Goal: Information Seeking & Learning: Learn about a topic

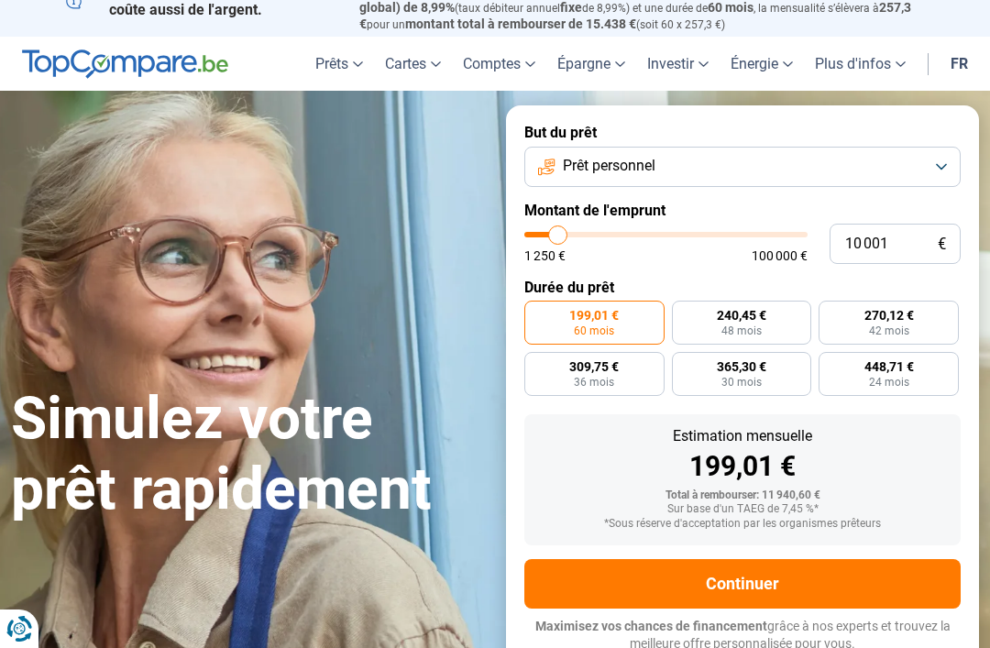
scroll to position [26, 0]
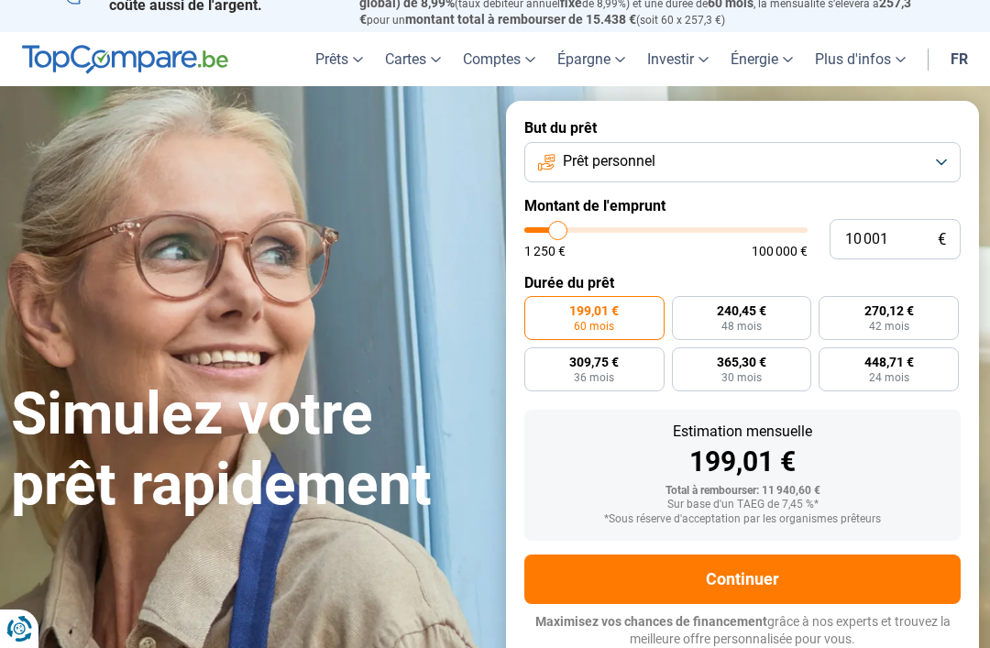
type input "10 750"
type input "10750"
type input "11 500"
type input "11500"
type input "12 250"
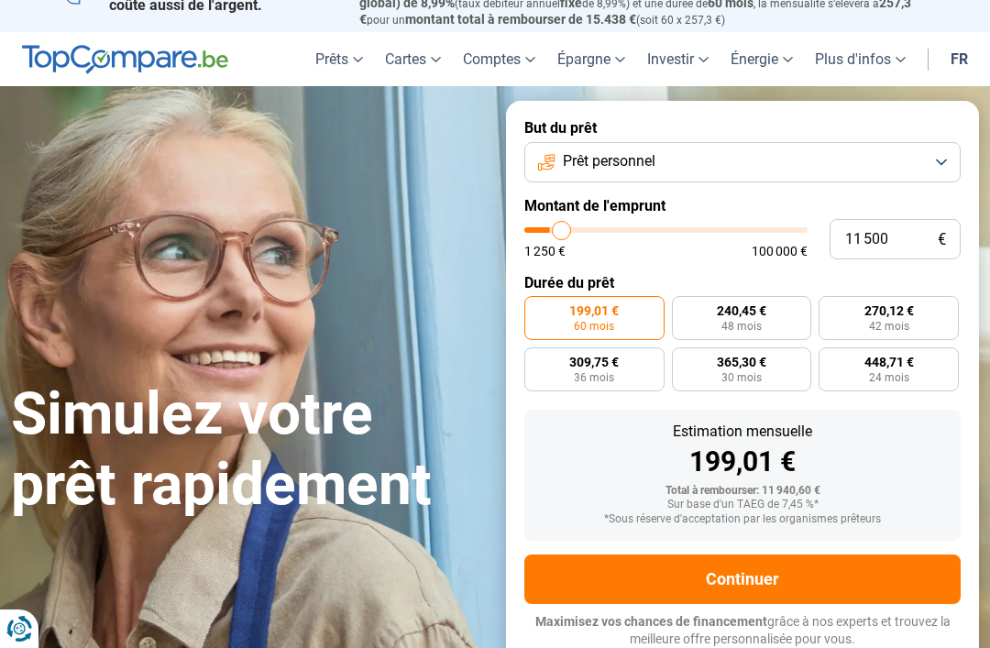
type input "12250"
type input "13 250"
type input "13250"
type input "13 750"
type input "13750"
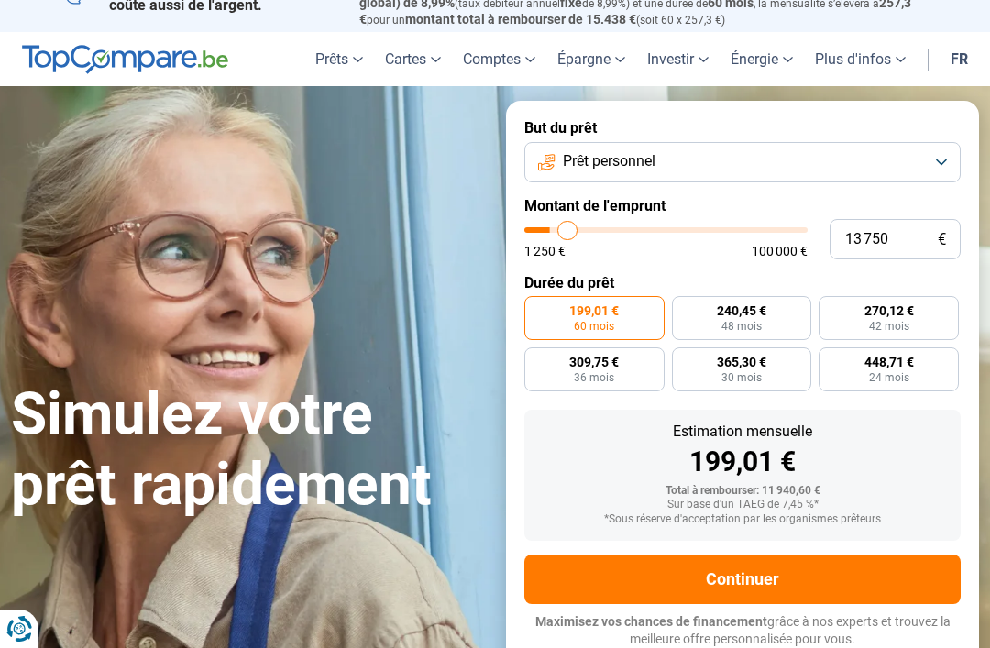
type input "14 500"
type input "14500"
type input "15 000"
type input "15000"
type input "15 500"
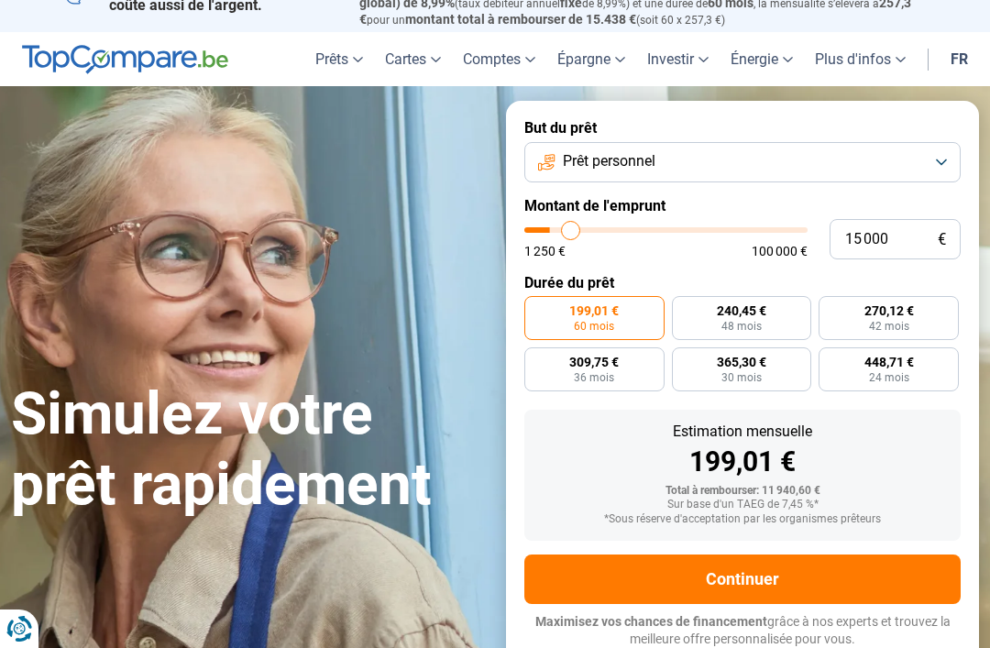
type input "15500"
type input "16 250"
type input "16250"
type input "16 750"
type input "16750"
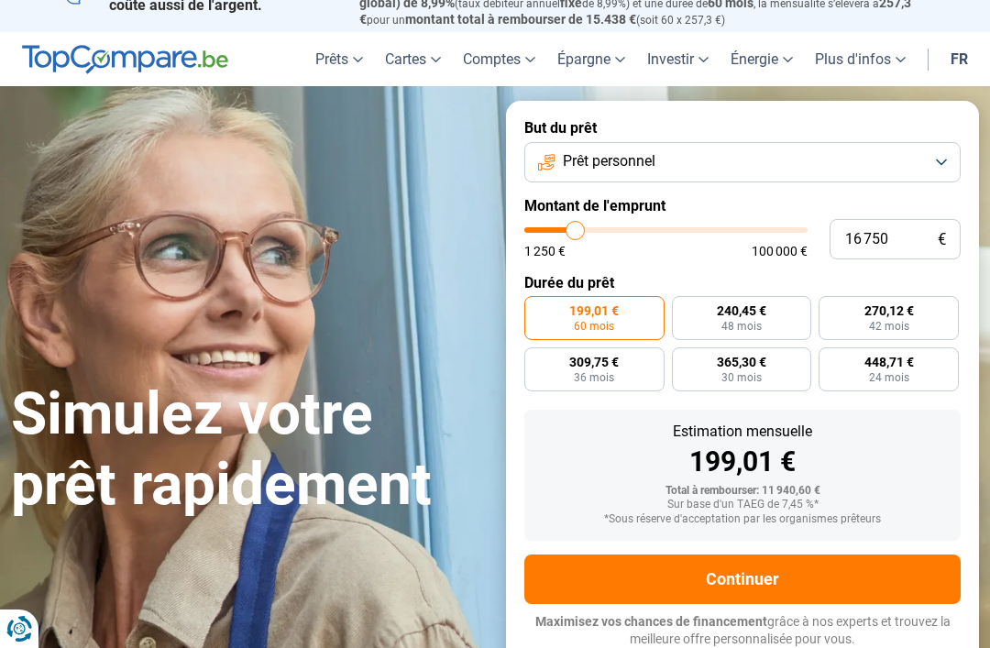
type input "17 250"
type input "17250"
type input "18 000"
type input "18000"
type input "18 250"
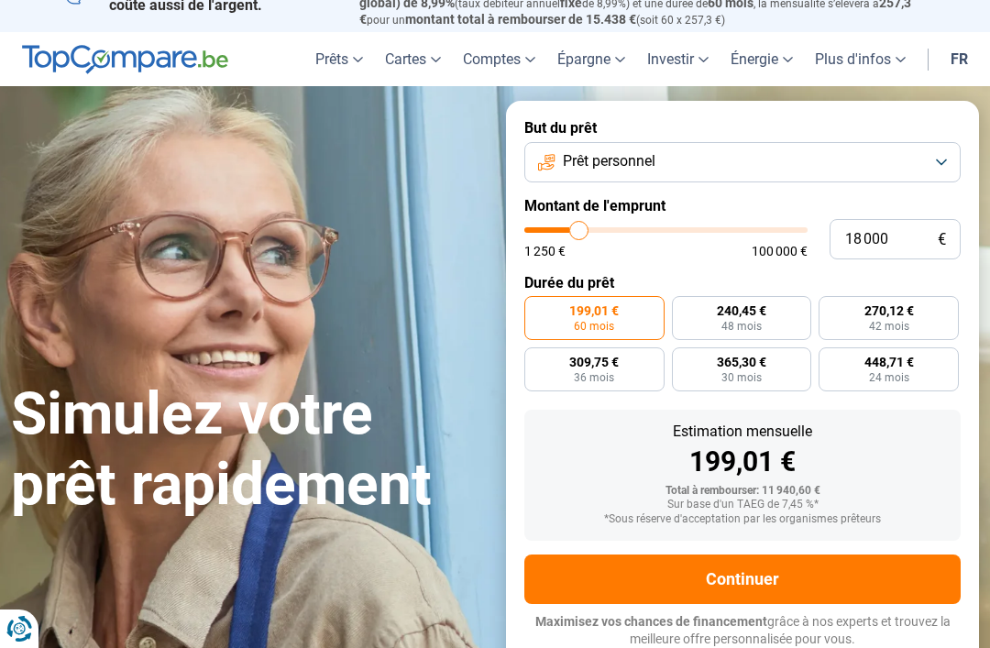
type input "18250"
type input "18 750"
type input "18750"
type input "19 000"
type input "19000"
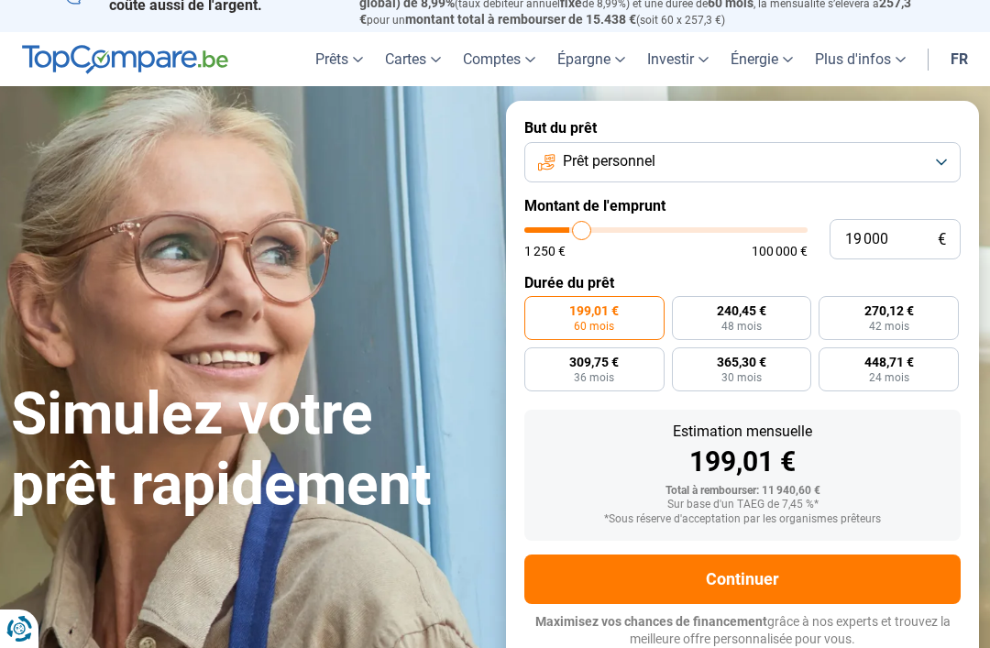
type input "19 500"
type input "19500"
type input "19 750"
type input "19750"
type input "20 000"
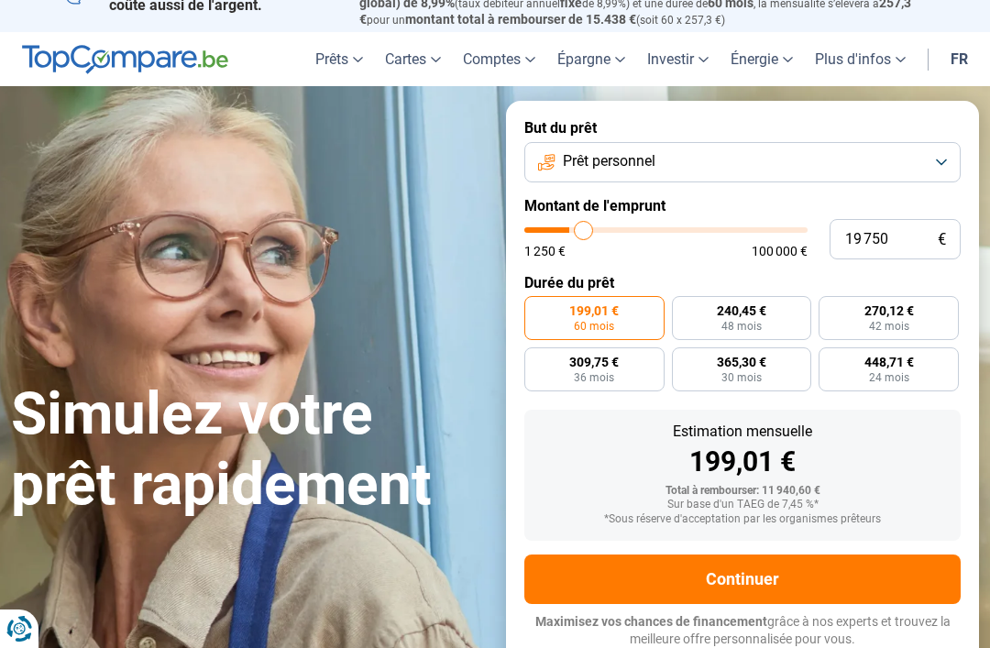
type input "20000"
type input "20 750"
type input "20750"
type input "21 000"
type input "21000"
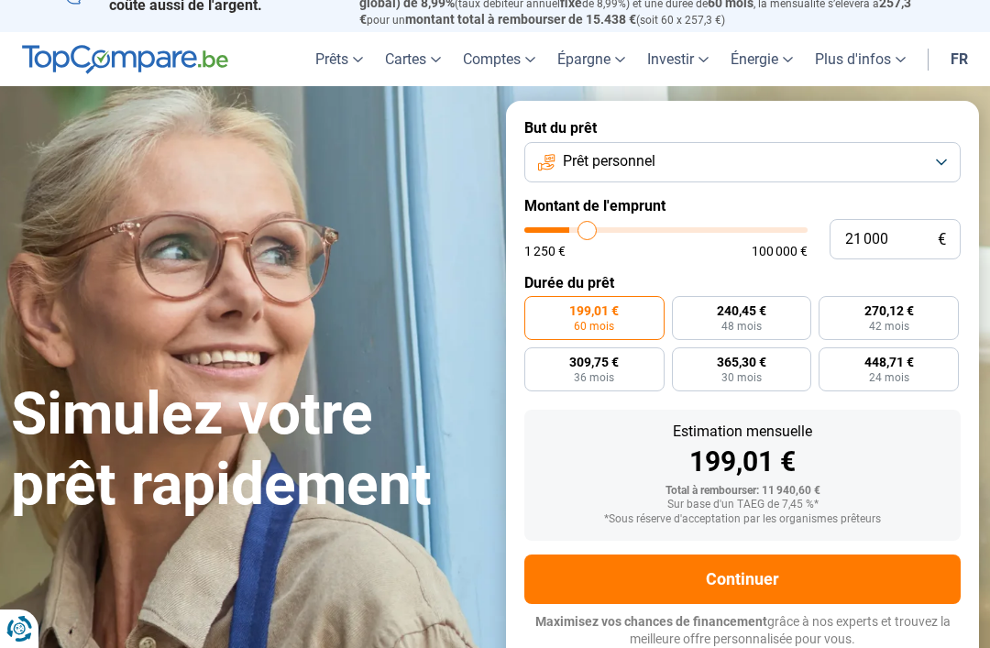
type input "21 500"
type input "21500"
type input "22 250"
type input "22250"
type input "22 500"
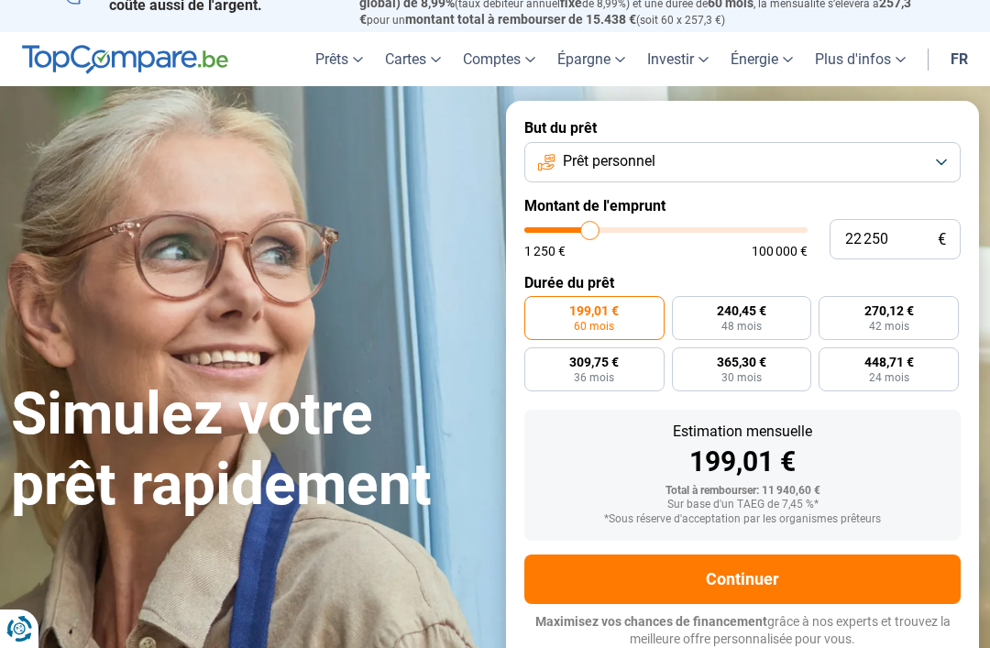
type input "22500"
type input "23 250"
type input "23250"
type input "23 500"
type input "23500"
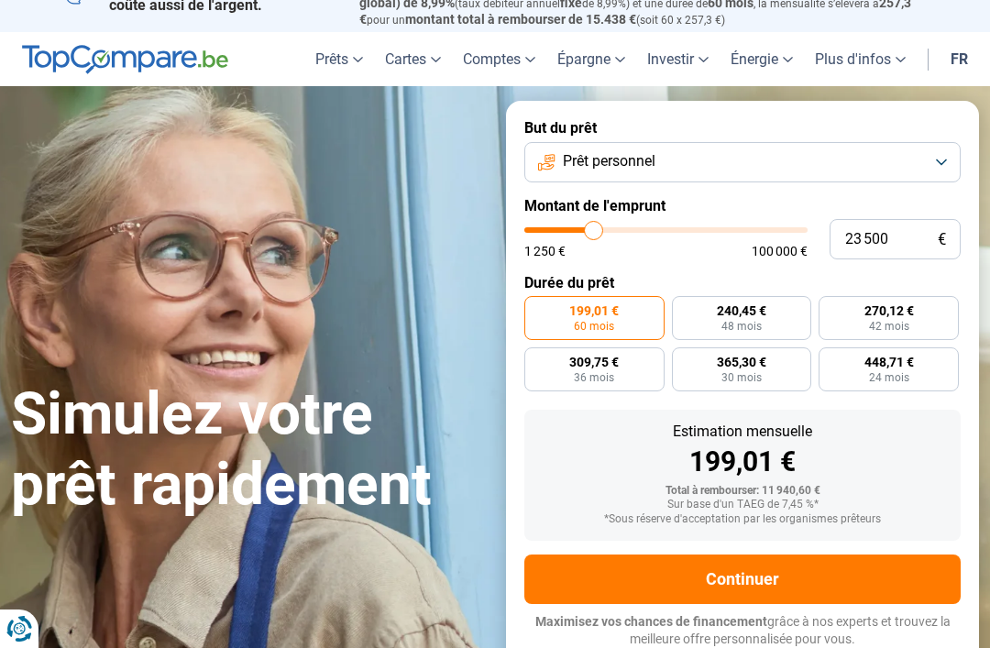
type input "24 250"
type input "24250"
type input "24 500"
type input "24500"
type input "25 250"
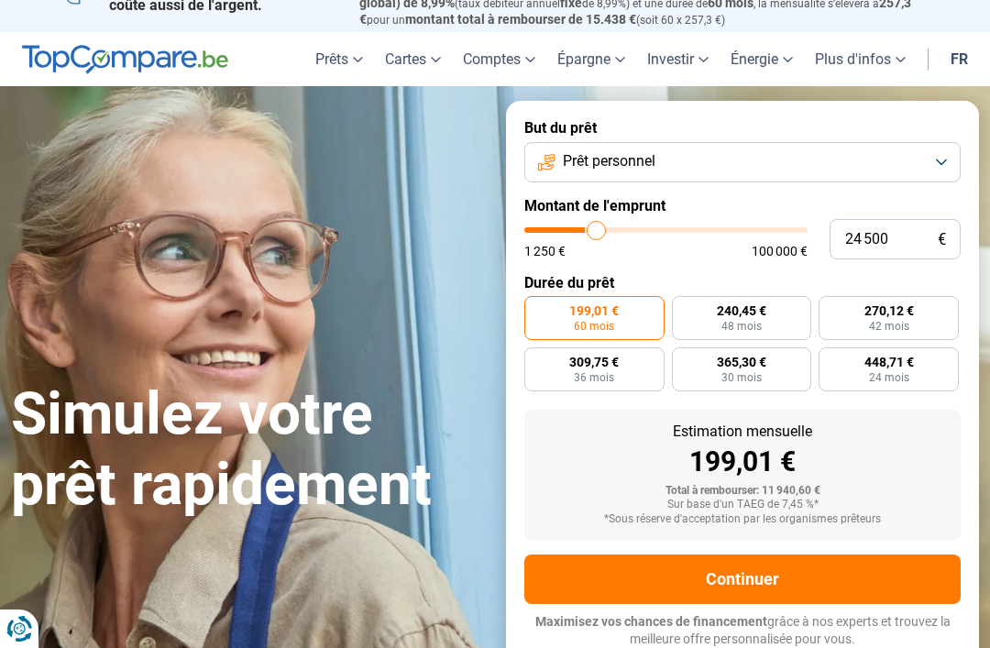
type input "25250"
type input "25 500"
type input "25500"
type input "26 000"
type input "26000"
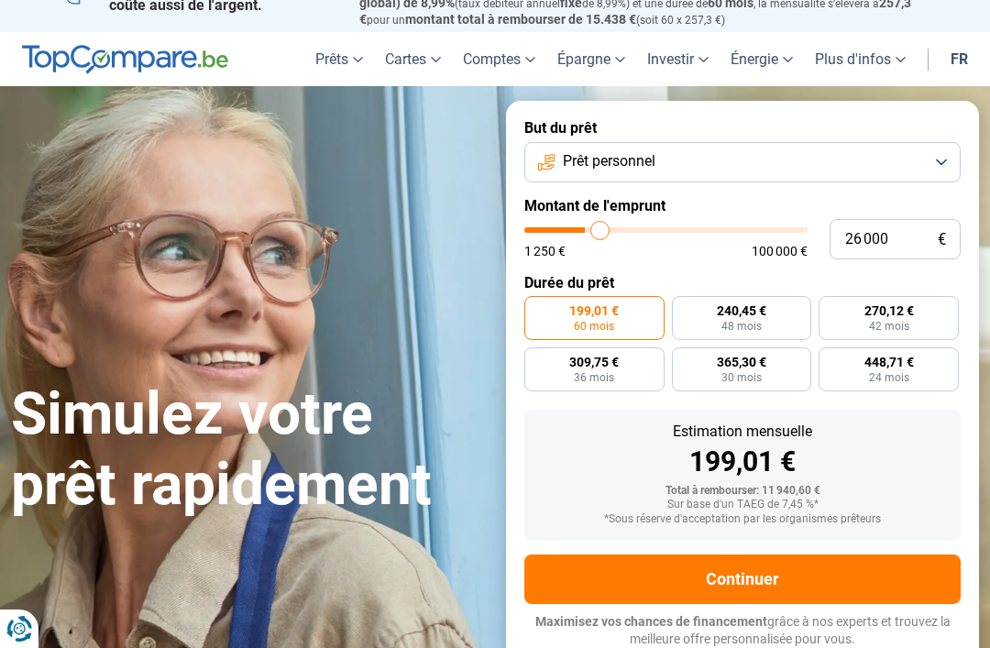
type input "26 750"
type input "26750"
type input "27 000"
type input "27000"
type input "27 250"
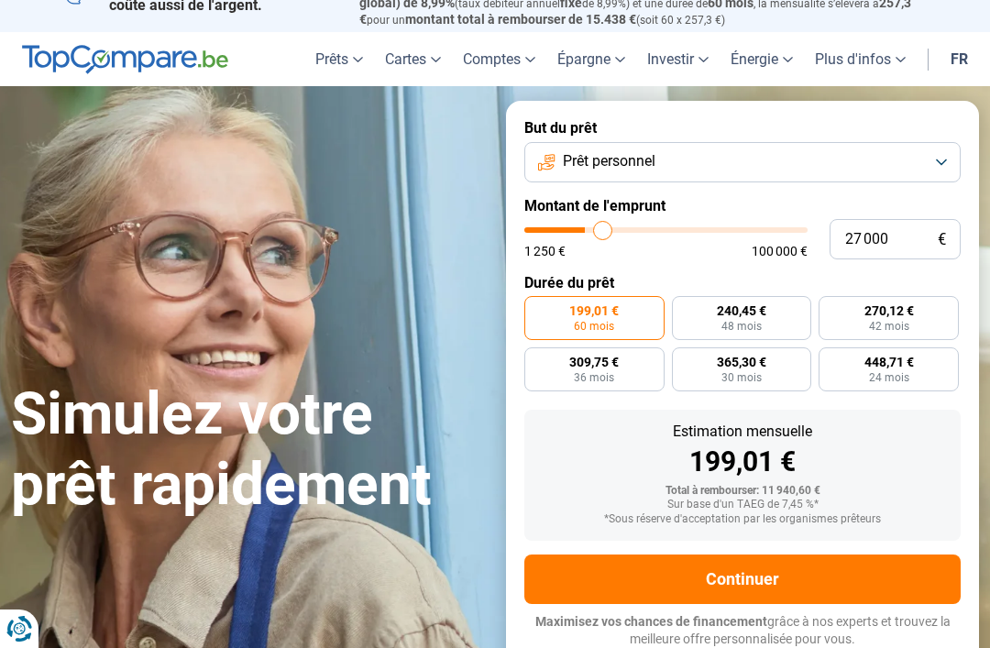
type input "27250"
type input "27 750"
type input "27750"
type input "28 000"
type input "28000"
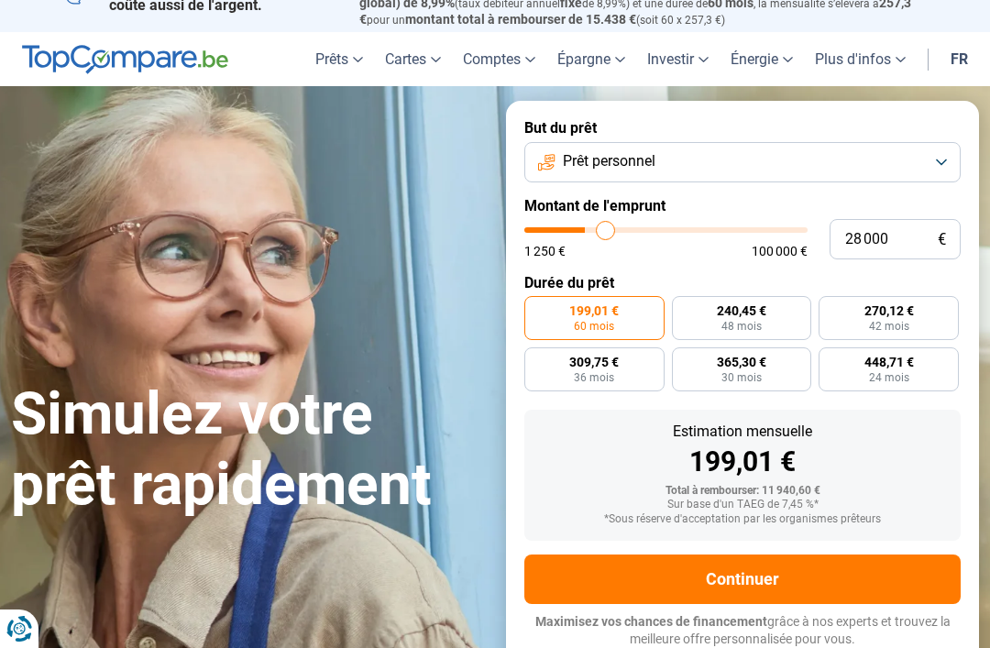
type input "28 250"
type input "28250"
type input "28 750"
type input "28750"
type input "29 000"
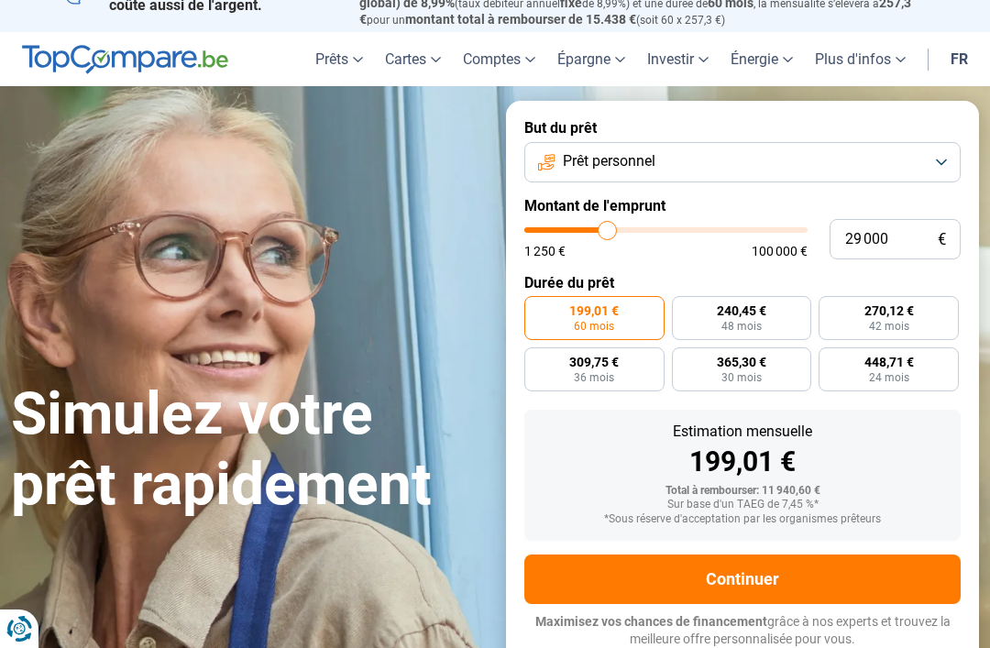
type input "29000"
type input "29 500"
type input "29500"
type input "29 750"
type input "29750"
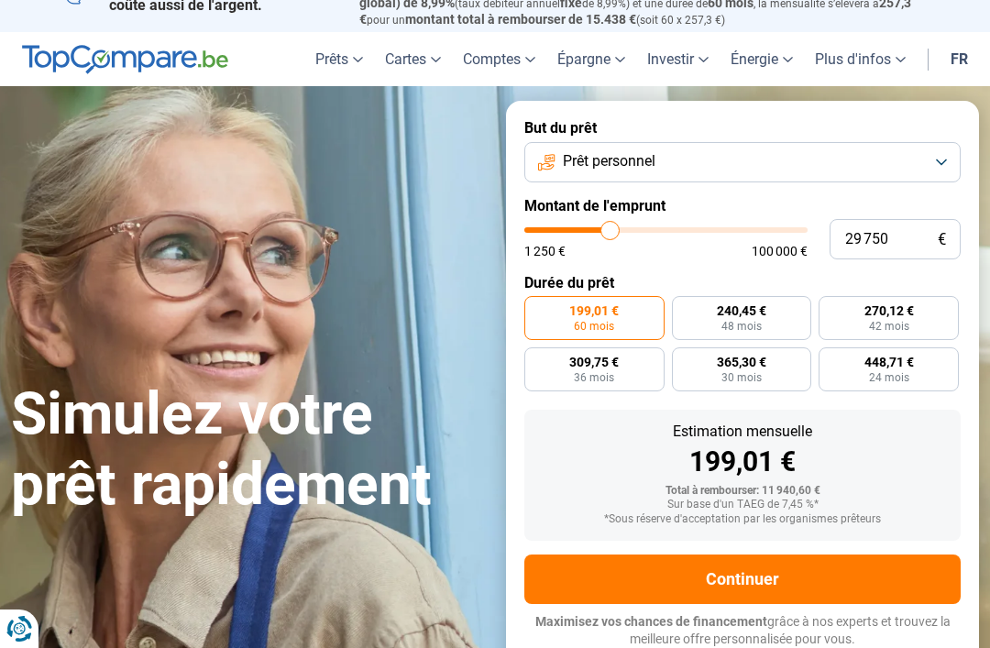
type input "30 000"
type input "30000"
type input "30 500"
type input "30500"
type input "30 750"
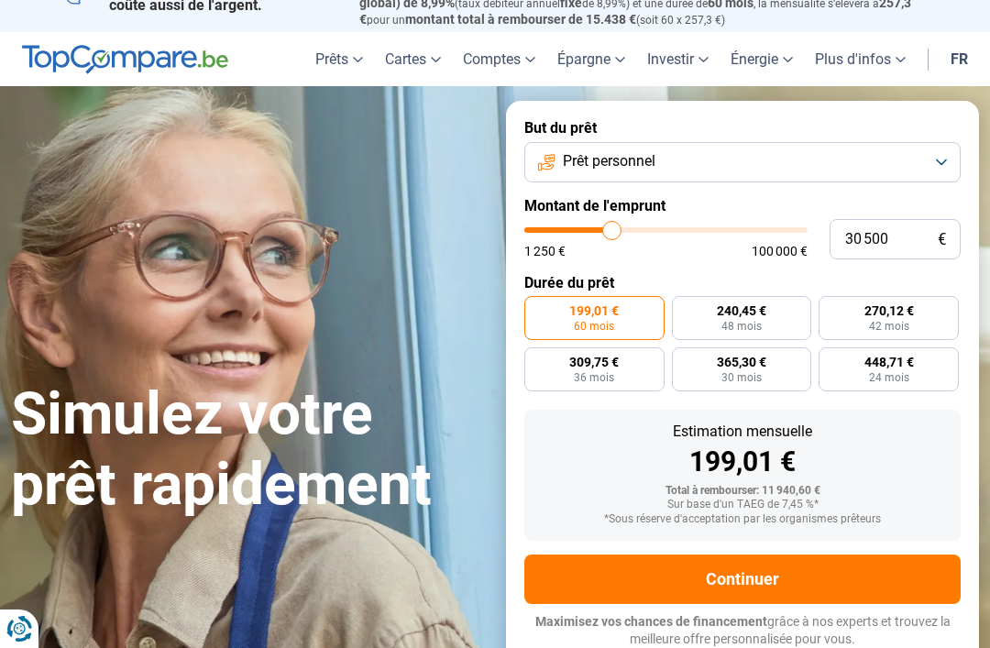
type input "30750"
type input "31 000"
type input "31000"
type input "31 500"
type input "31500"
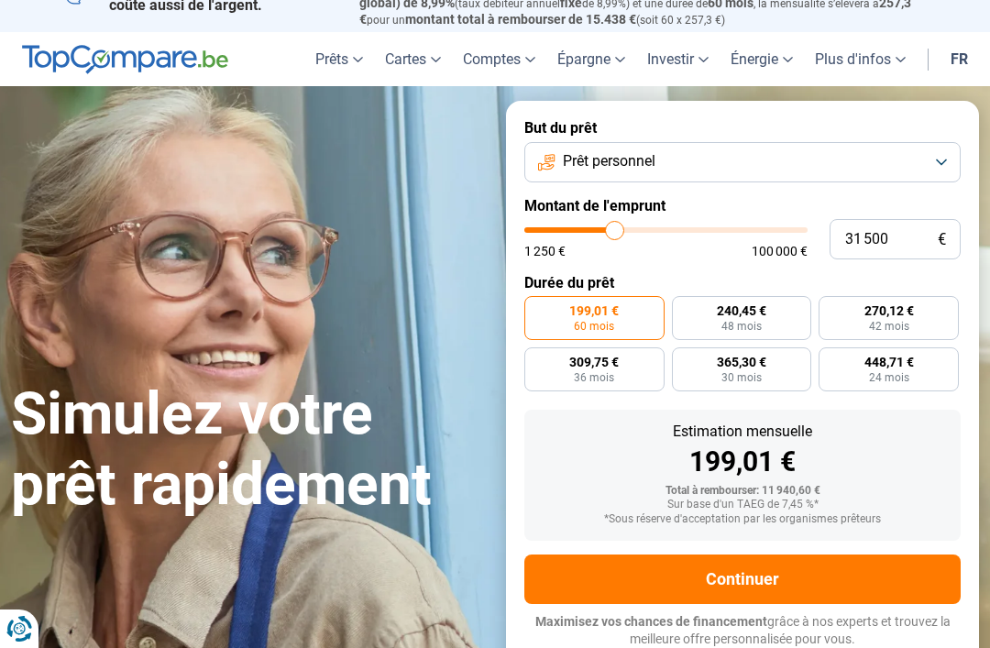
type input "31 750"
type input "31750"
type input "32 250"
type input "32250"
type input "32 500"
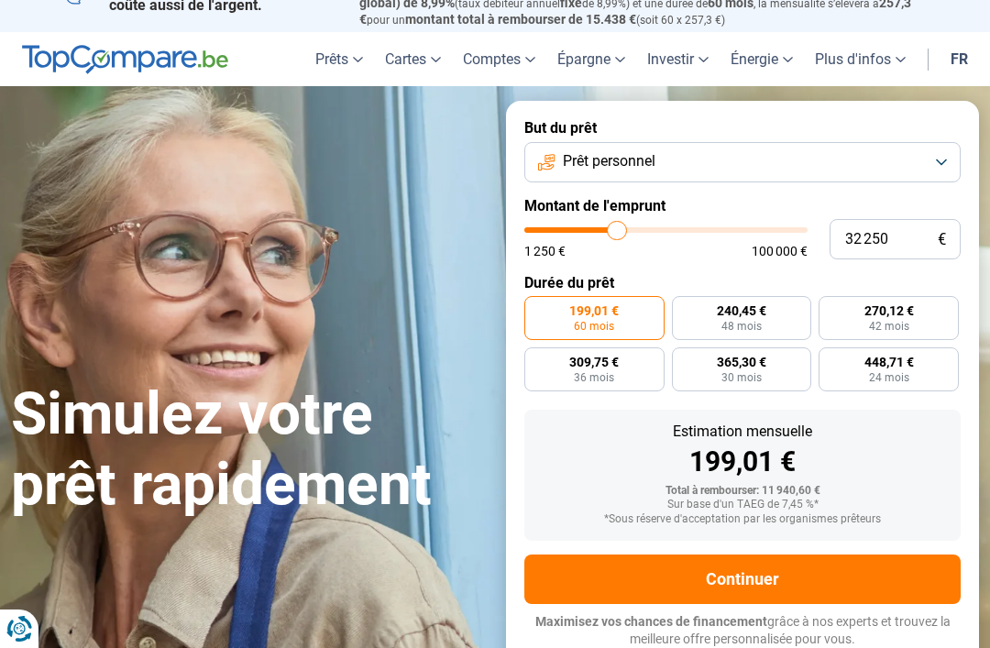
type input "32500"
type input "32 750"
type input "32750"
type input "33 250"
type input "33250"
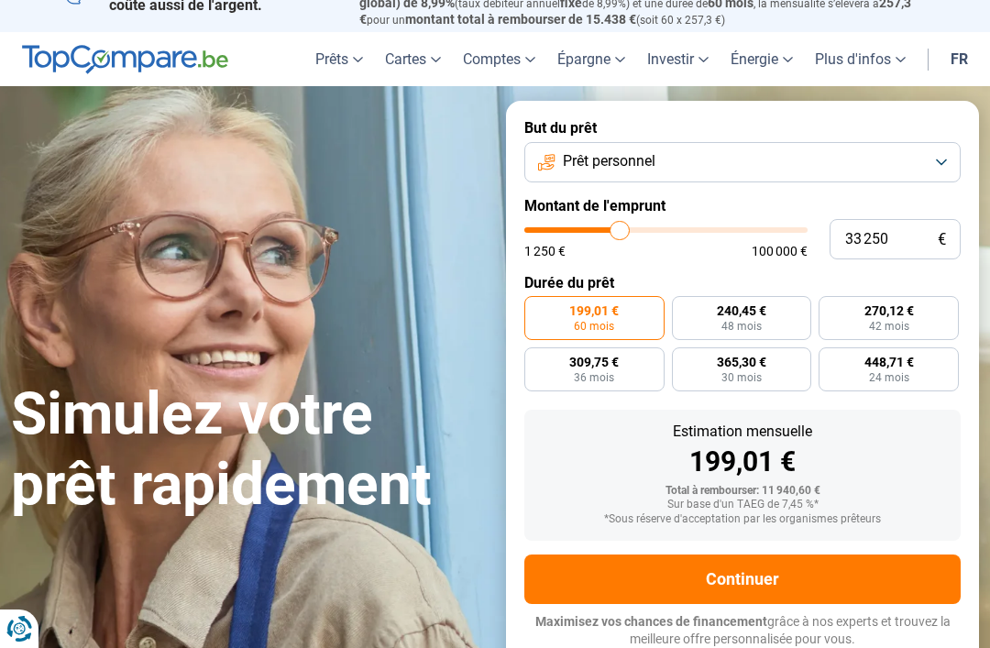
type input "33 500"
type input "33500"
type input "33 750"
type input "33750"
type input "34 250"
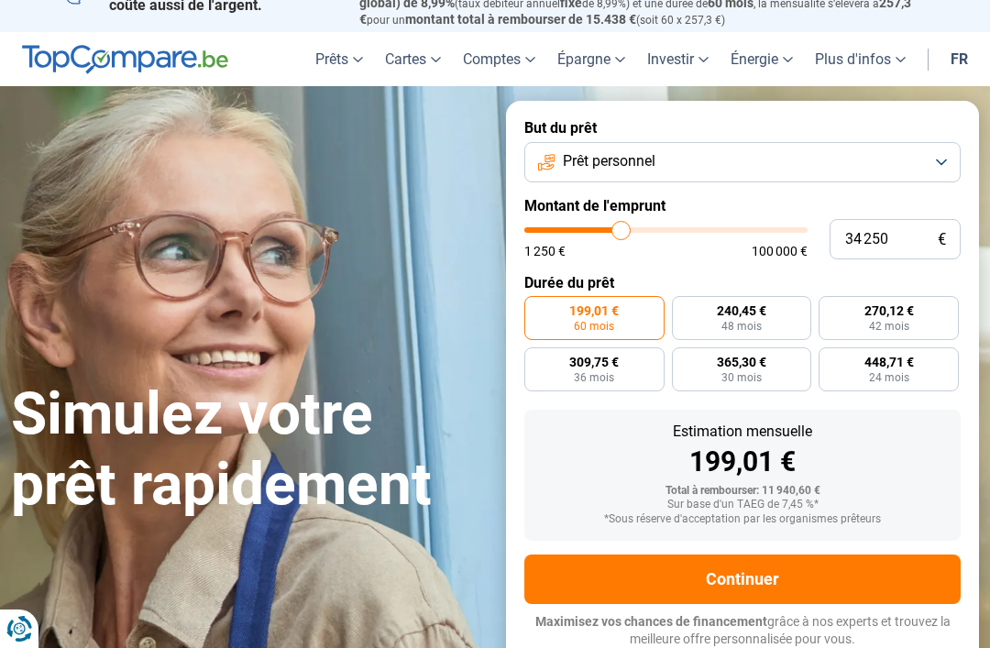
type input "34250"
type input "34 500"
type input "34500"
type input "35 000"
type input "35000"
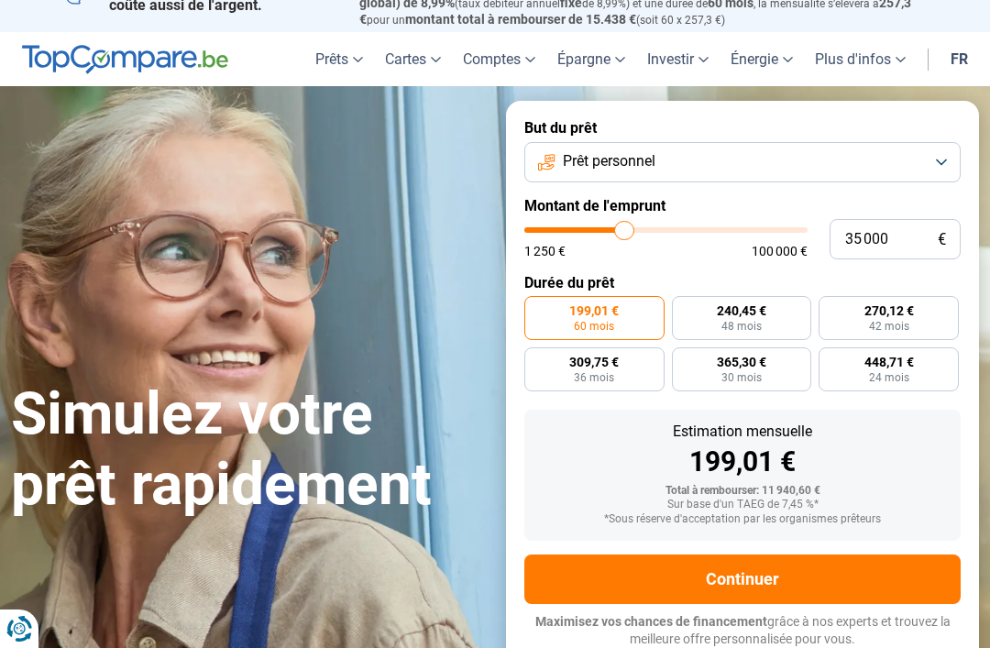
type input "35 250"
type input "35250"
type input "35 500"
type input "35500"
type input "36 000"
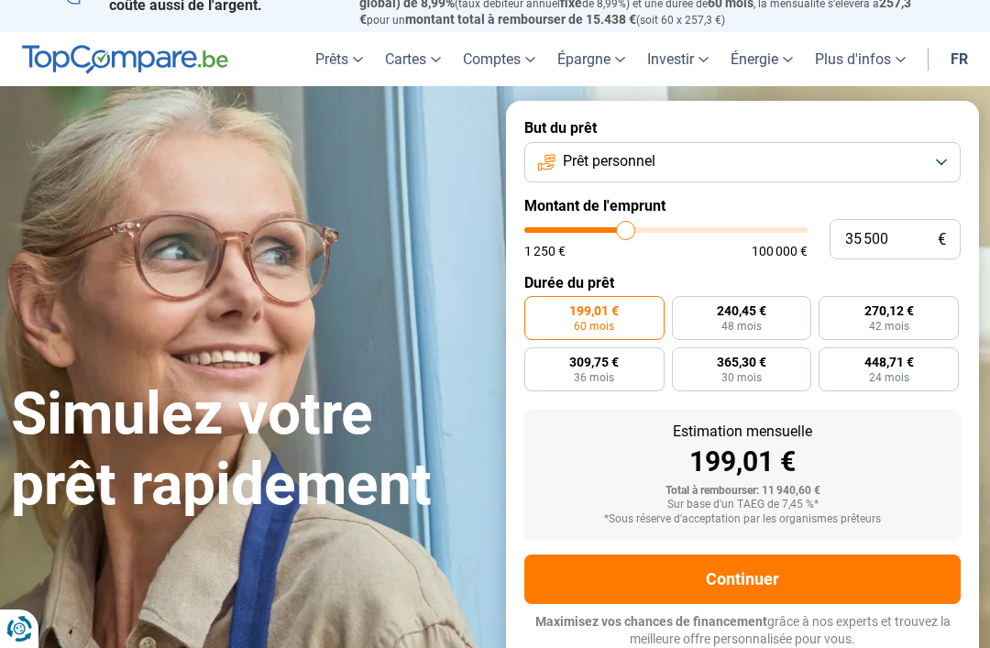
type input "36000"
type input "36 750"
type input "36750"
type input "37 000"
type input "37000"
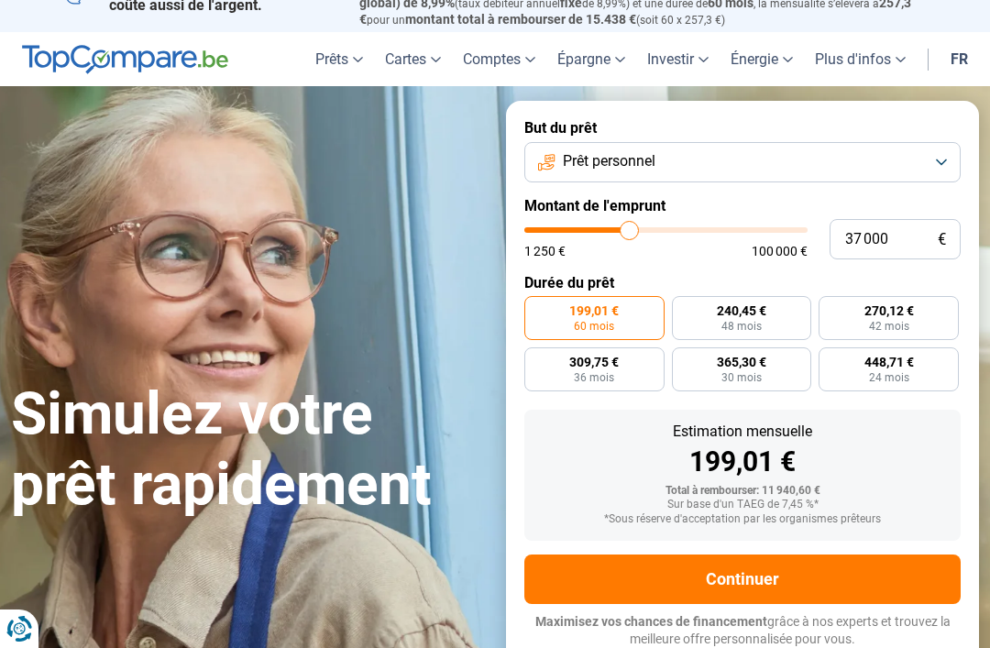
type input "37 750"
type input "37750"
type input "38 250"
type input "38250"
type input "39 000"
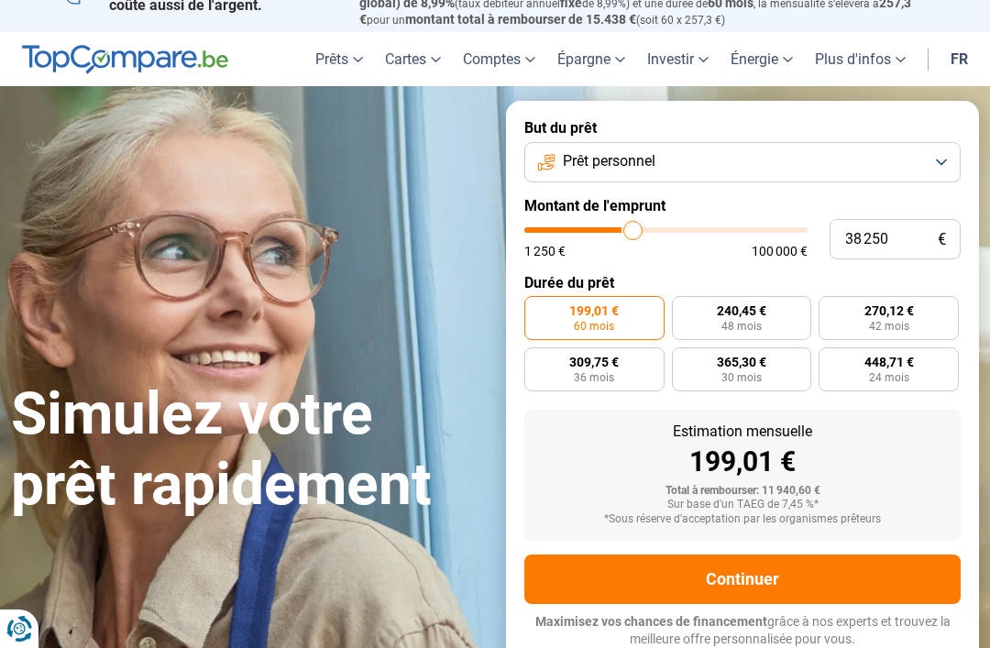
type input "39000"
type input "39 750"
type input "39750"
type input "40 750"
type input "40750"
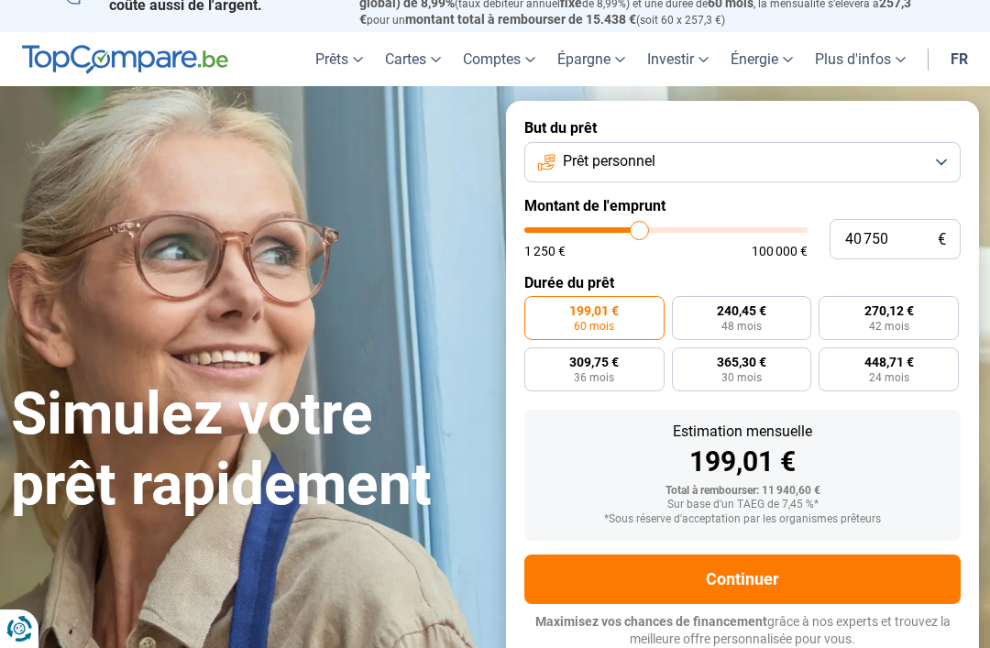
type input "41 500"
type input "41500"
type input "41 750"
type input "41750"
type input "42 500"
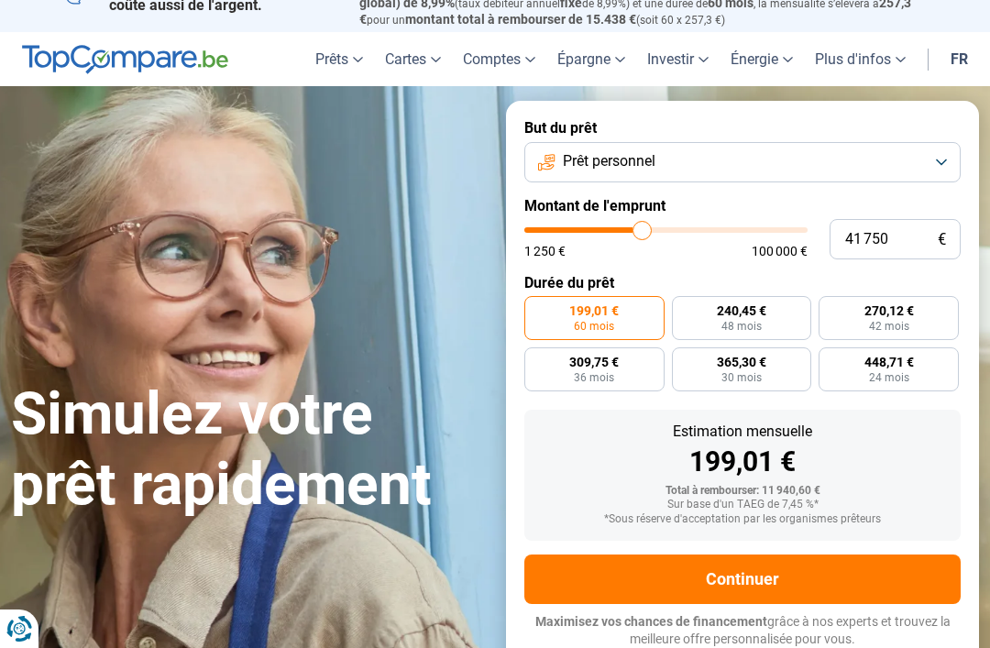
type input "42500"
type input "42 750"
type input "42750"
type input "43 250"
type input "43250"
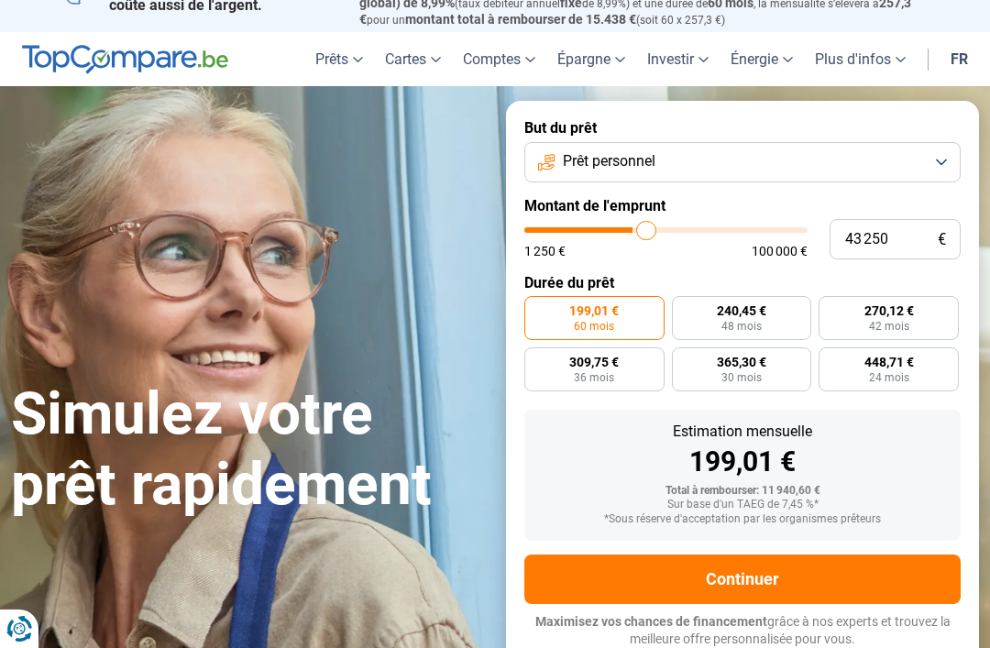
type input "43 500"
type input "43500"
type input "43 750"
type input "43750"
type input "44 250"
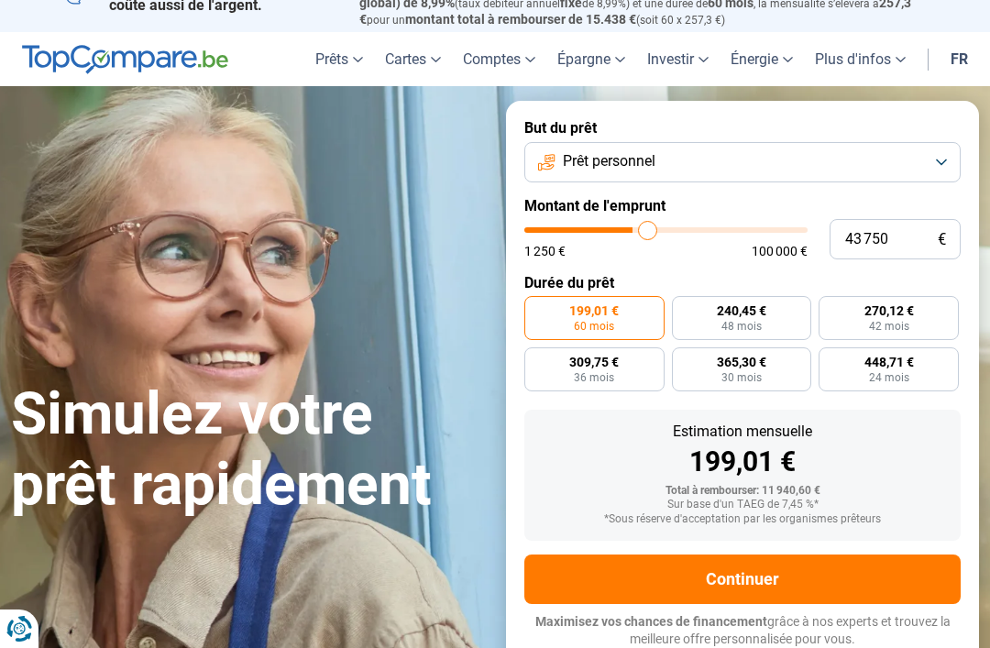
type input "44250"
type input "44 500"
type input "44500"
type input "45 000"
type input "45000"
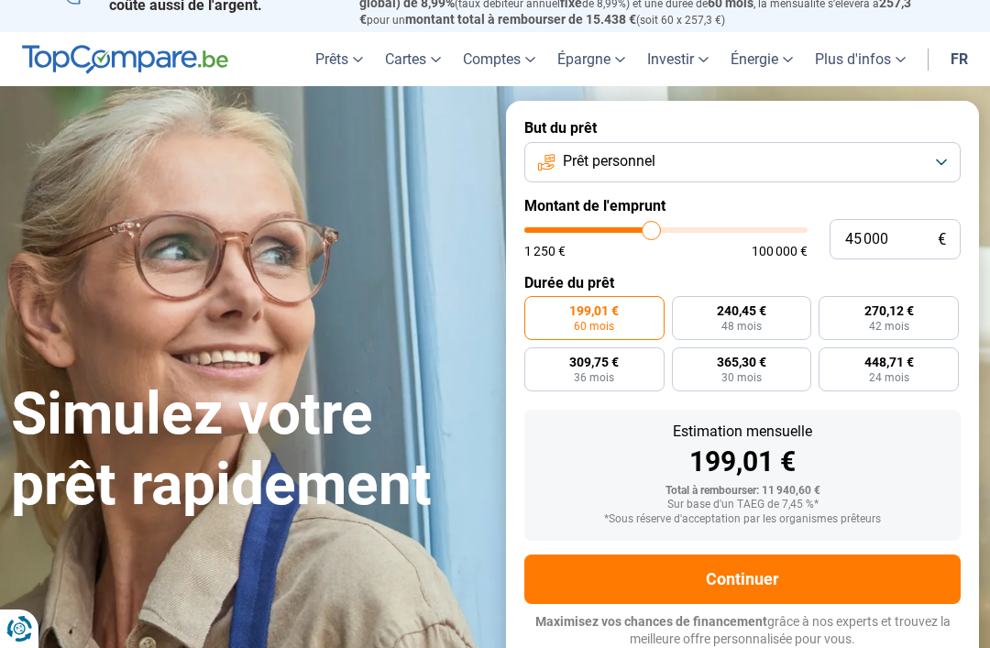
type input "45 250"
type input "45250"
type input "45 500"
type input "45500"
type input "46 000"
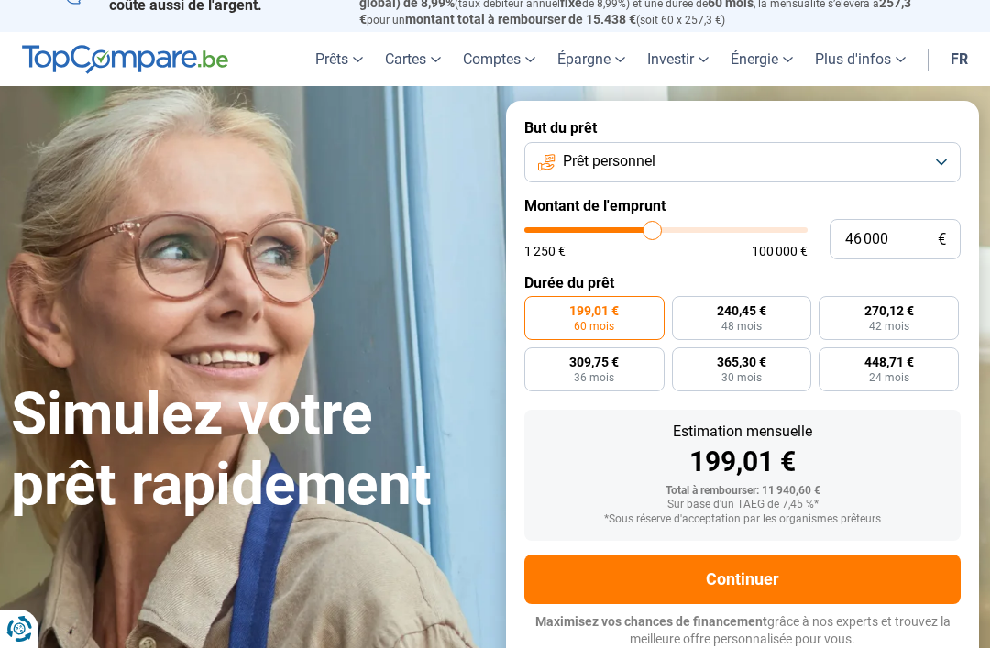
type input "46000"
type input "46 250"
type input "46250"
type input "46 750"
type input "46750"
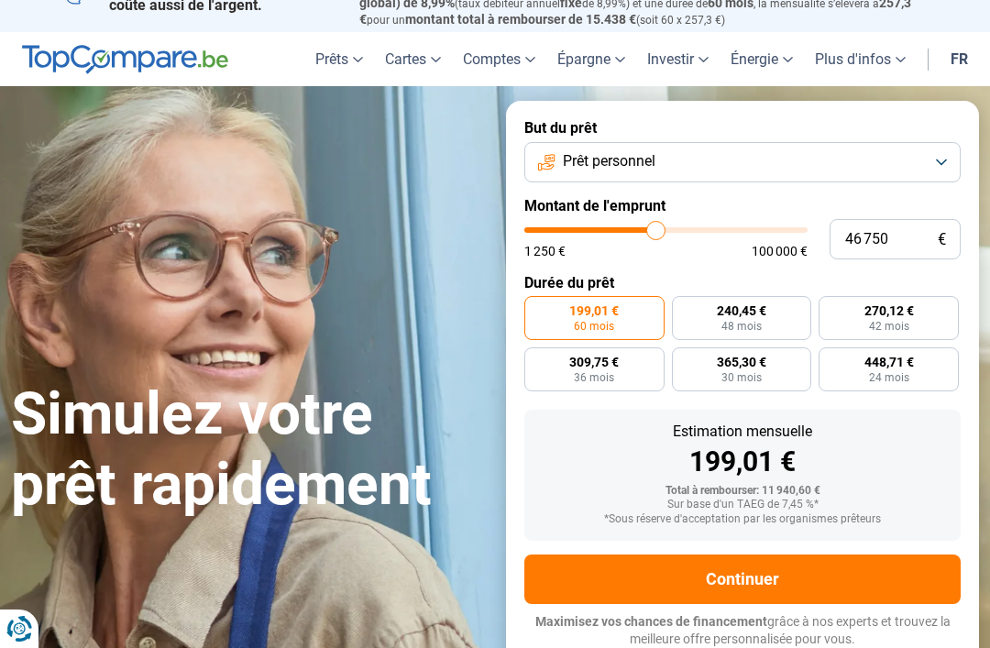
type input "47 000"
type input "47000"
type input "47 250"
type input "47250"
type input "47 750"
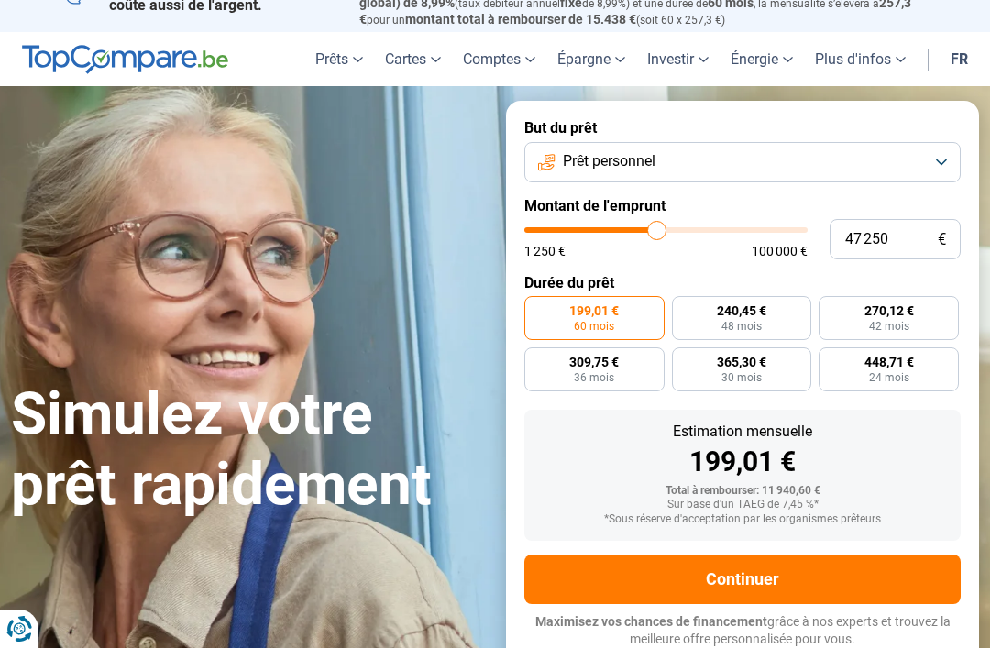
type input "47750"
type input "48 000"
type input "48000"
type input "48 250"
type input "48250"
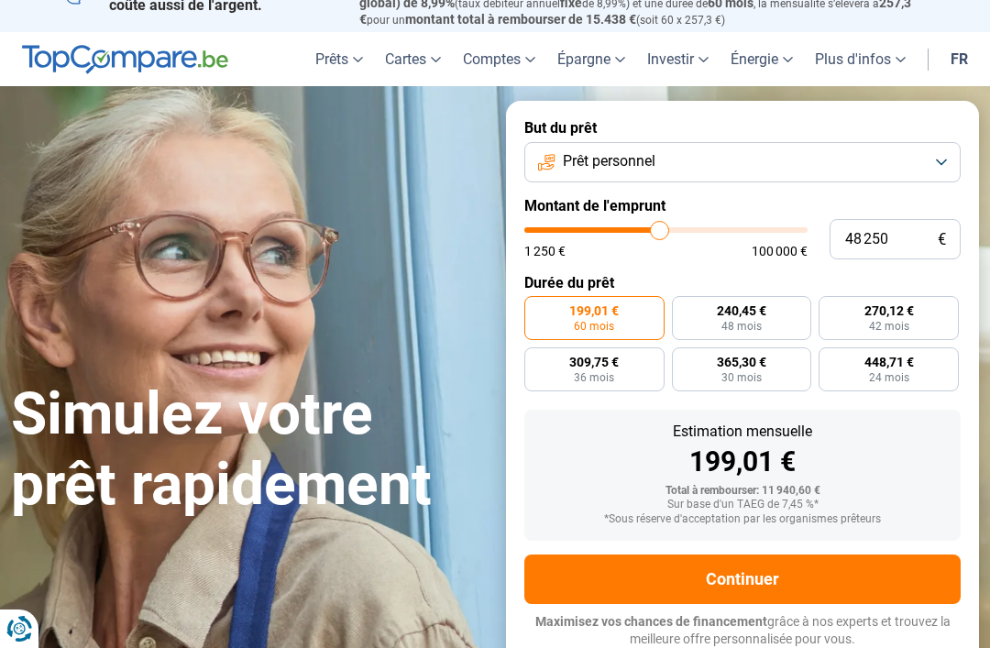
type input "48 750"
type input "48750"
type input "49 000"
type input "49000"
type input "49 500"
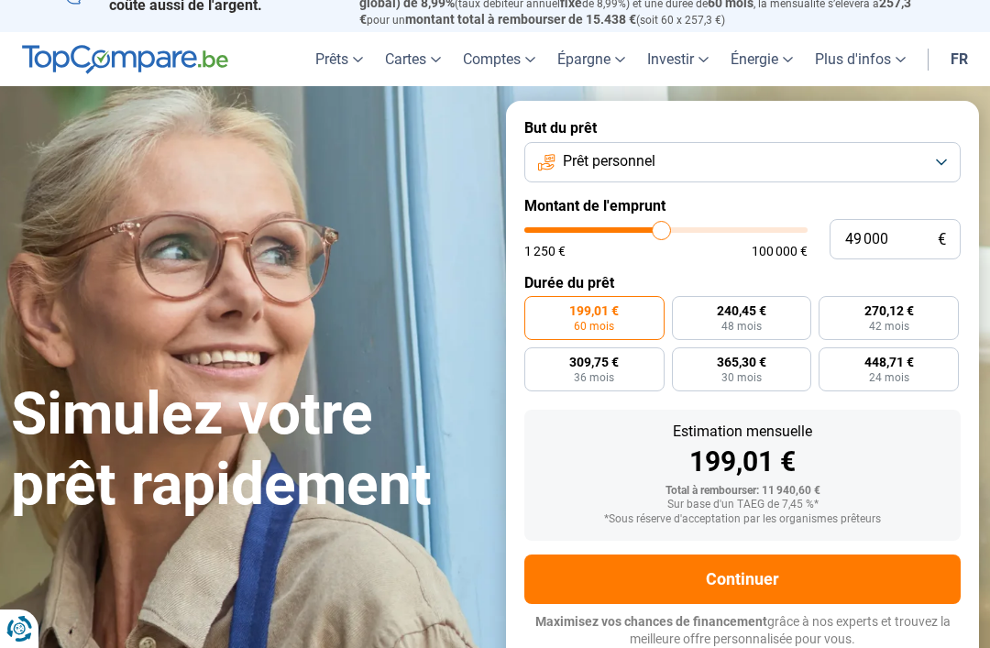
type input "49500"
type input "49 750"
type input "49750"
type input "50 000"
type input "50000"
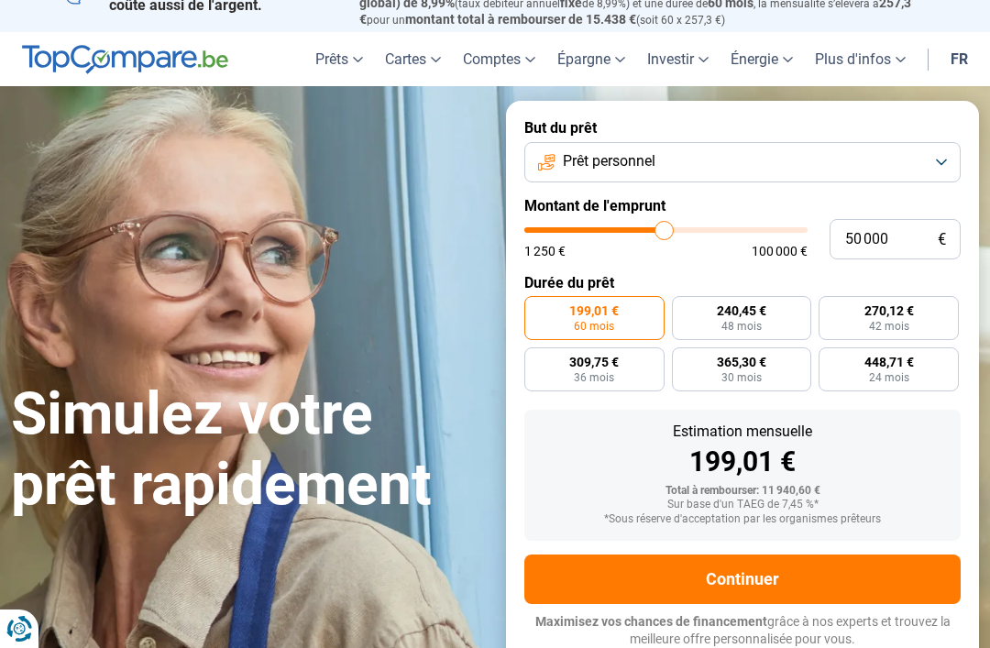
type input "50 500"
type input "50500"
type input "50 750"
type input "50750"
type input "51 000"
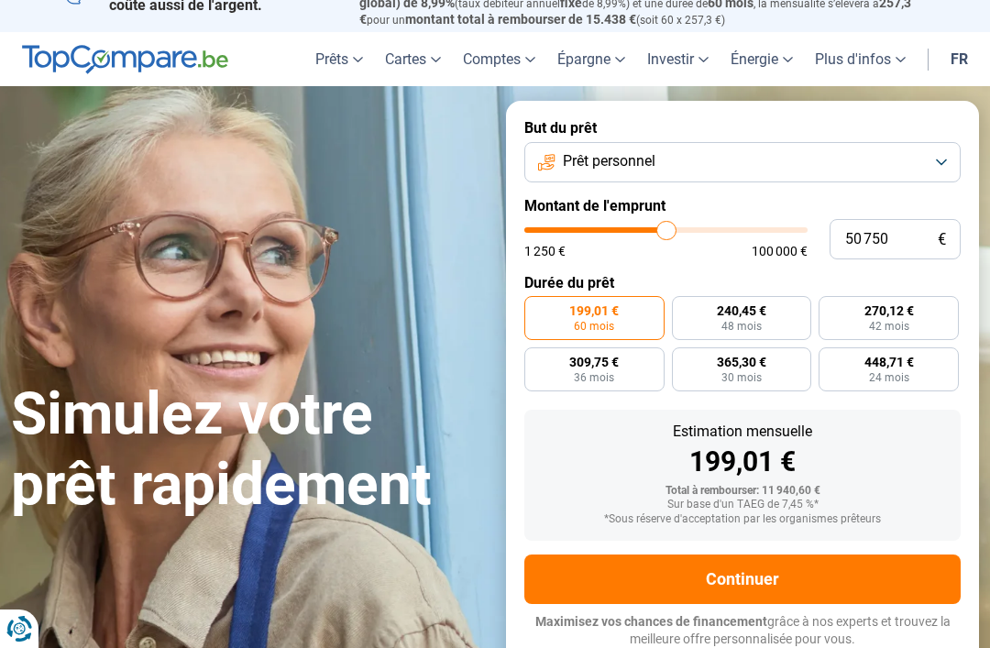
type input "51000"
type input "51 500"
type input "51500"
type input "51 750"
type input "51750"
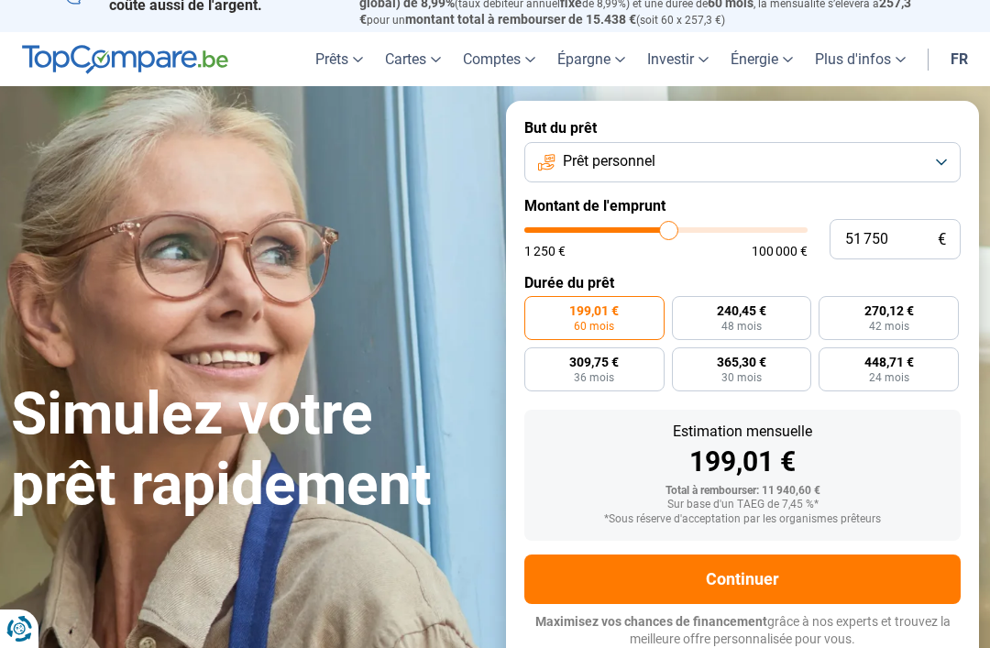
type input "52 250"
type input "52250"
type input "52 500"
type input "52500"
type input "52 750"
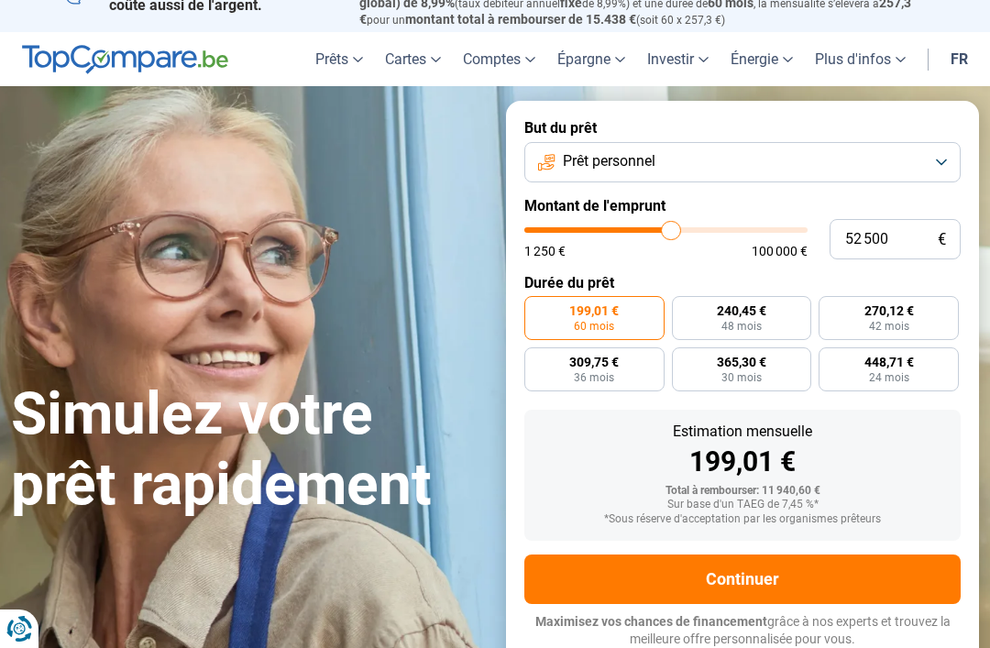
type input "52750"
type input "53 250"
type input "53250"
type input "53 500"
type input "53500"
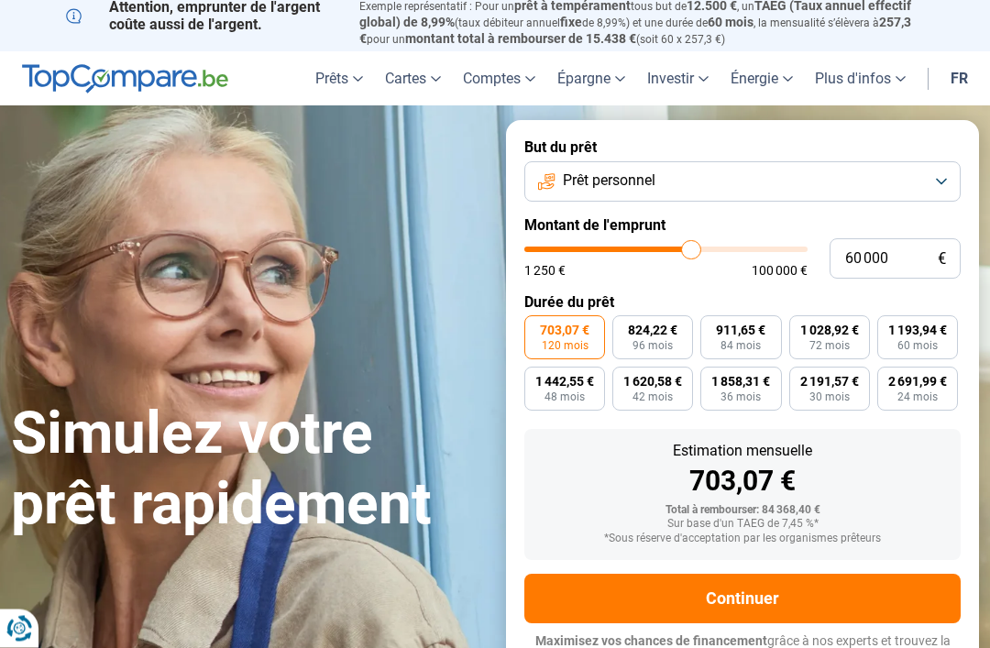
scroll to position [0, 0]
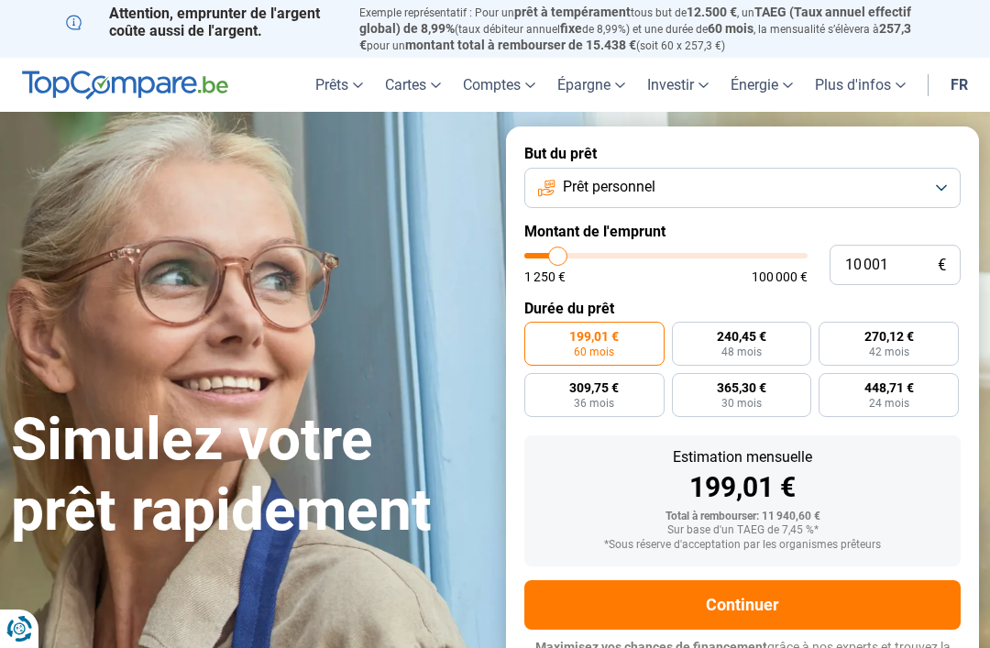
type input "11 250"
type input "11250"
type input "11 750"
type input "11750"
type input "12 250"
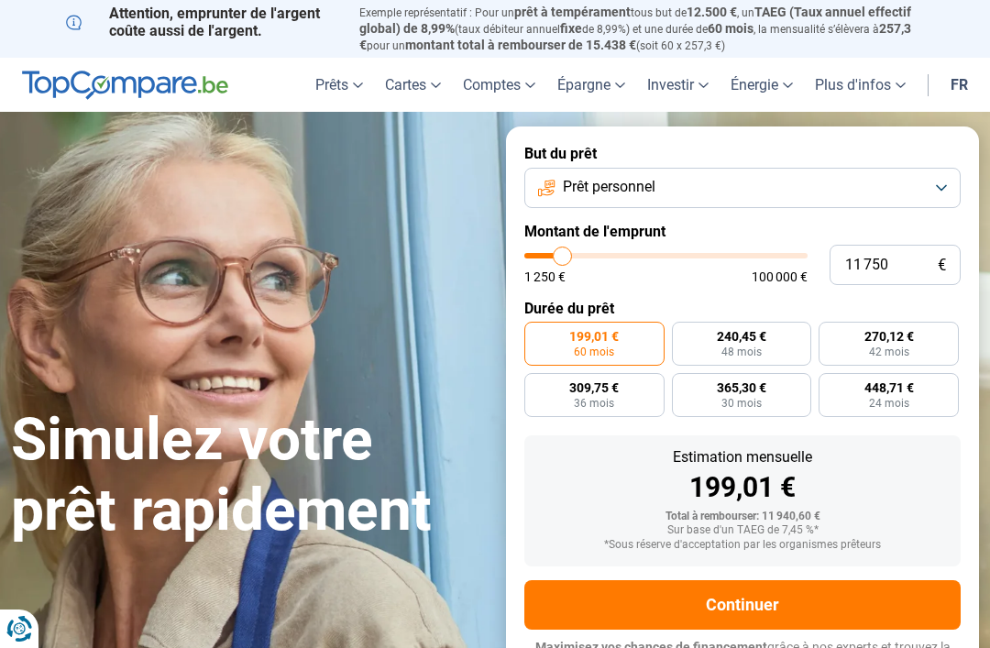
type input "12250"
type input "13 500"
type input "13500"
type input "14 500"
type input "14500"
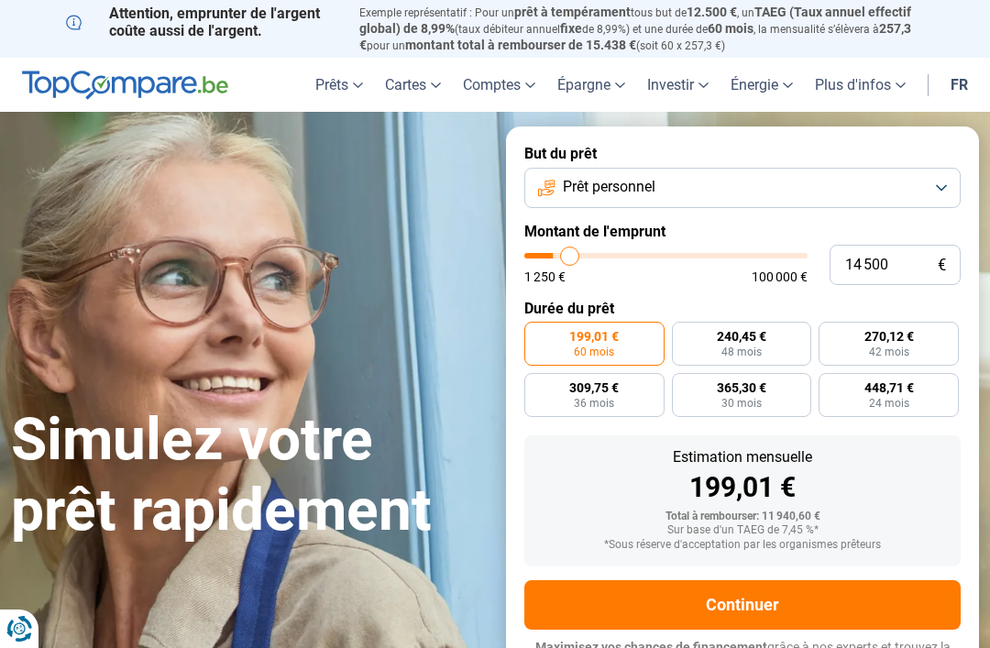
type input "15 500"
type input "15500"
type input "16 500"
type input "16500"
type input "17 500"
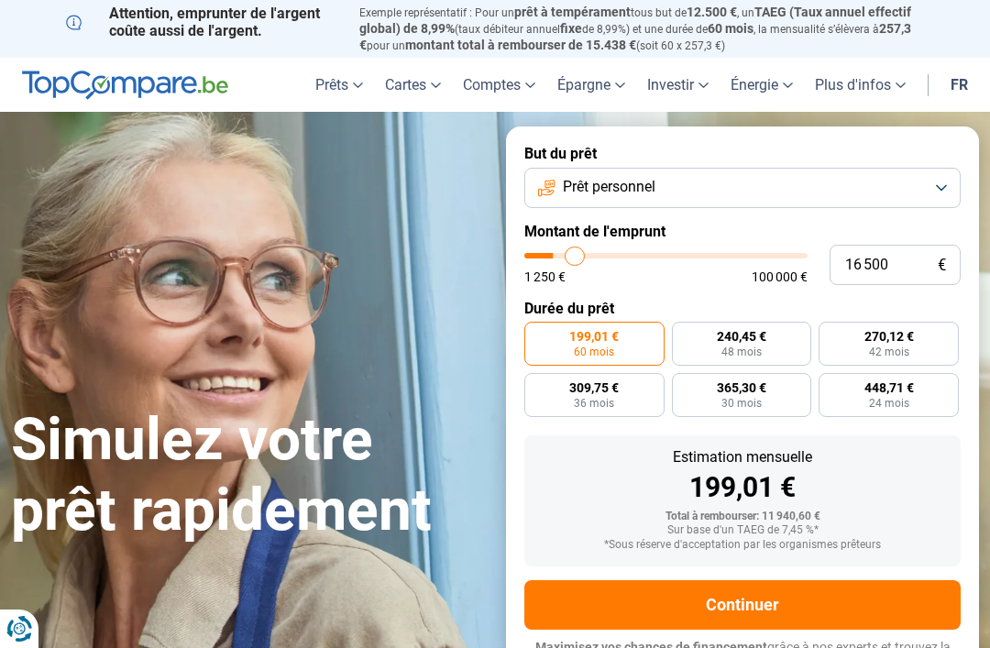
type input "17500"
type input "19 000"
type input "19000"
type input "20 250"
type input "20250"
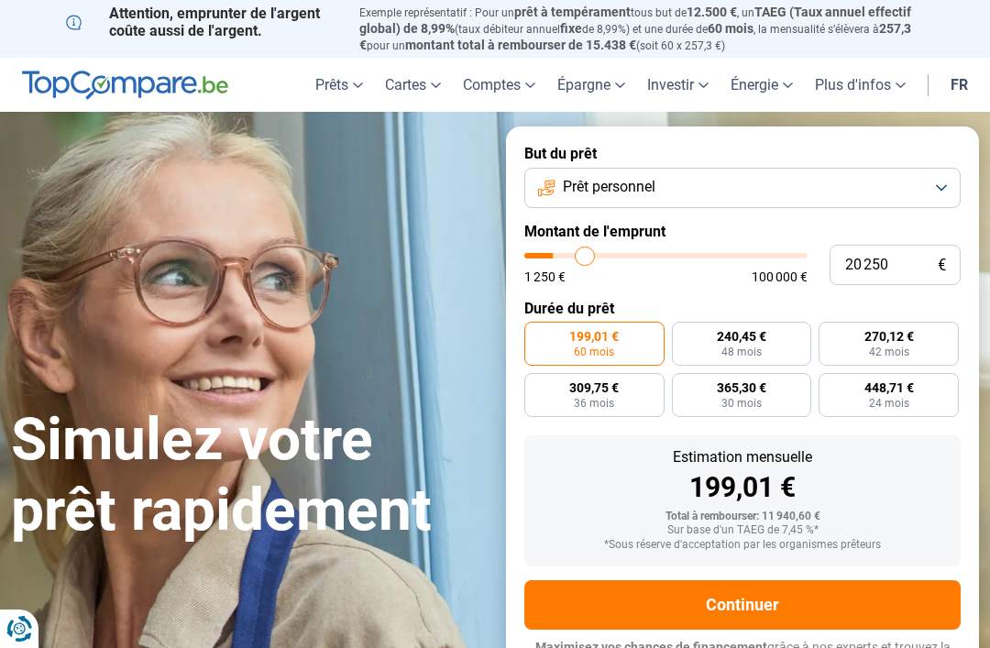
type input "21 500"
type input "21500"
type input "23 000"
type input "23000"
type input "24 250"
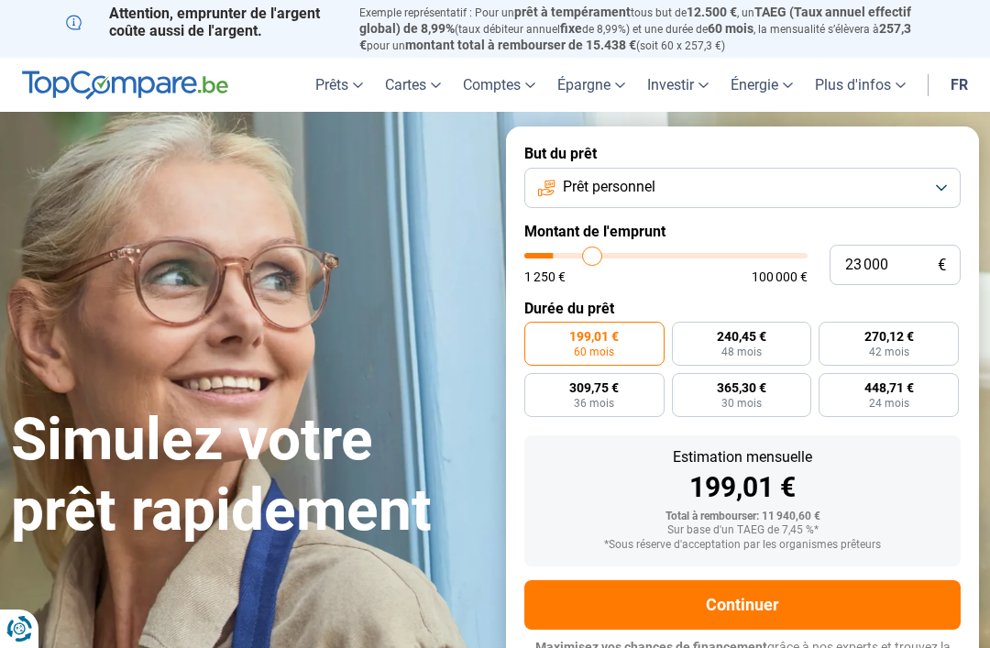
type input "24250"
type input "25 500"
type input "25500"
type input "26 750"
type input "26750"
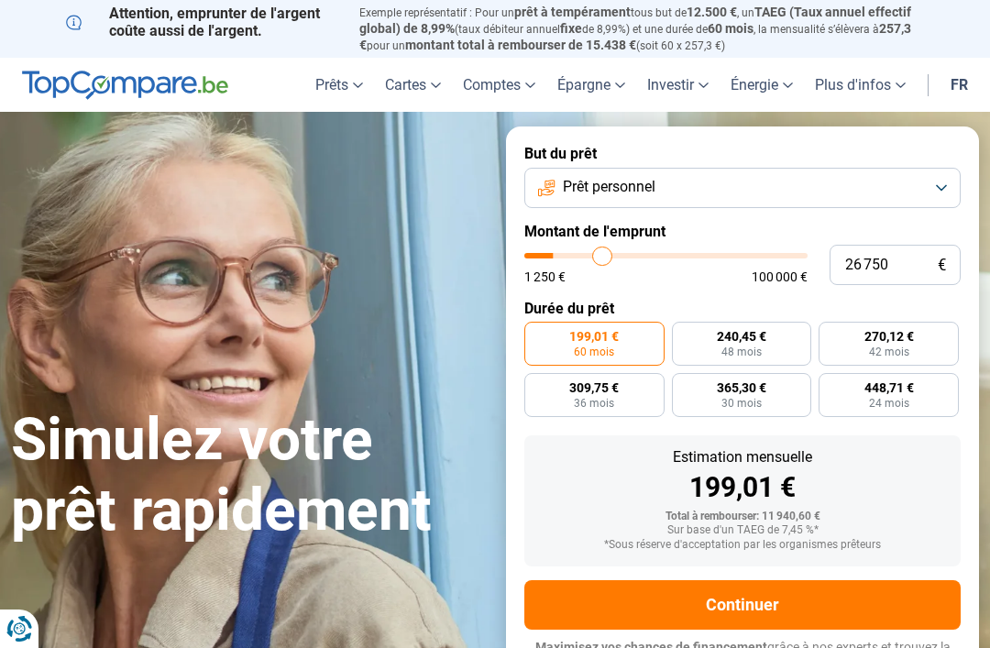
type input "27 750"
type input "27750"
type input "28 750"
type input "28750"
type input "29 500"
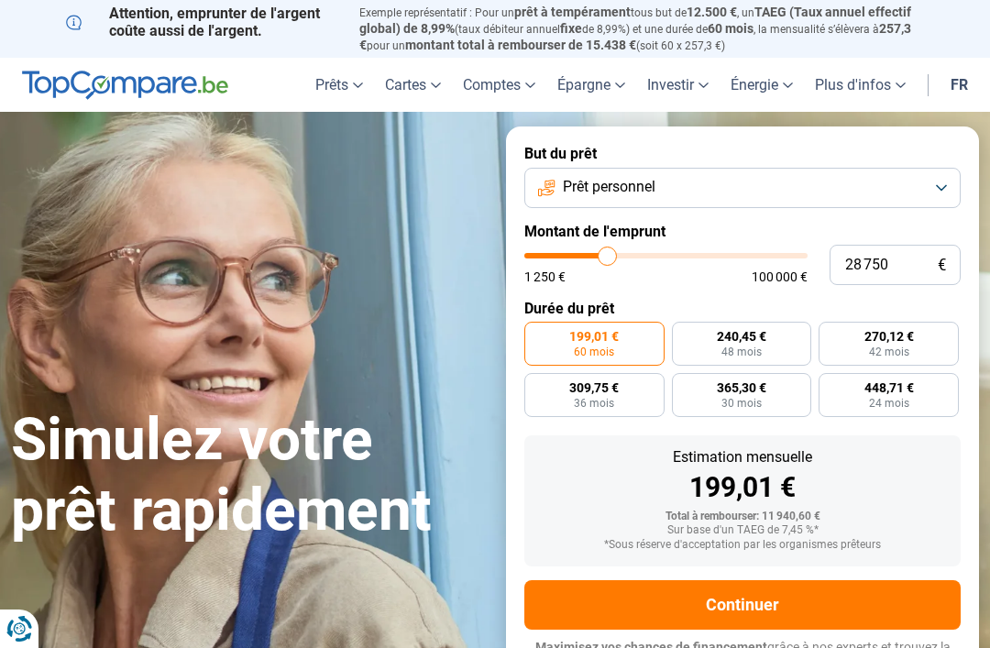
type input "29500"
type input "30 500"
type input "30500"
type input "31 250"
type input "31250"
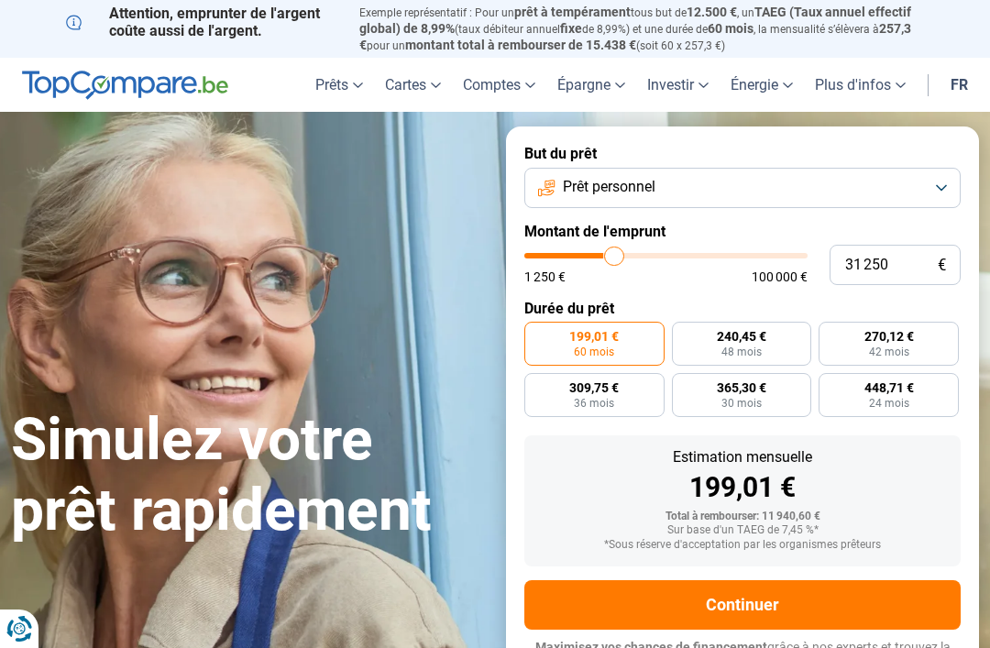
type input "32 250"
type input "32250"
type input "33 000"
type input "33000"
type input "34 000"
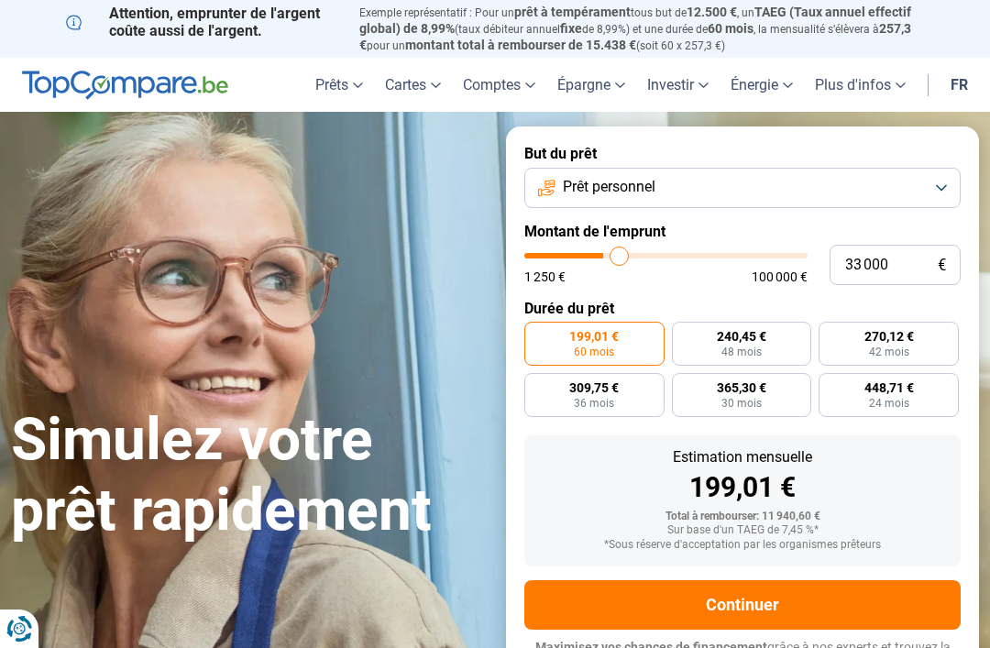
type input "34000"
type input "34 750"
type input "34750"
type input "35 250"
type input "35250"
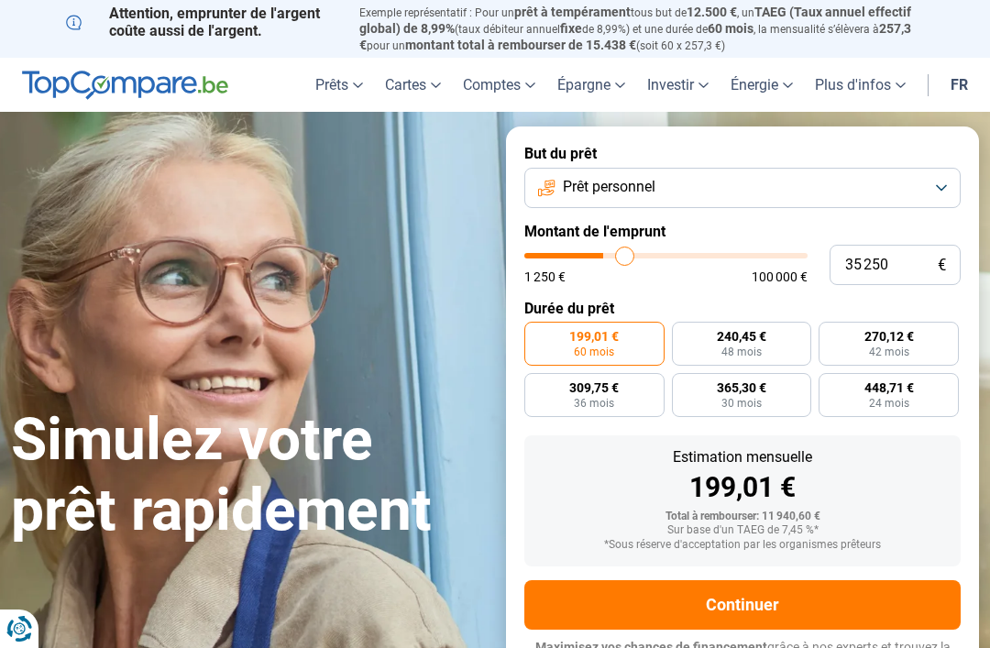
type input "36 000"
type input "36000"
type input "37 000"
type input "37000"
type input "37 500"
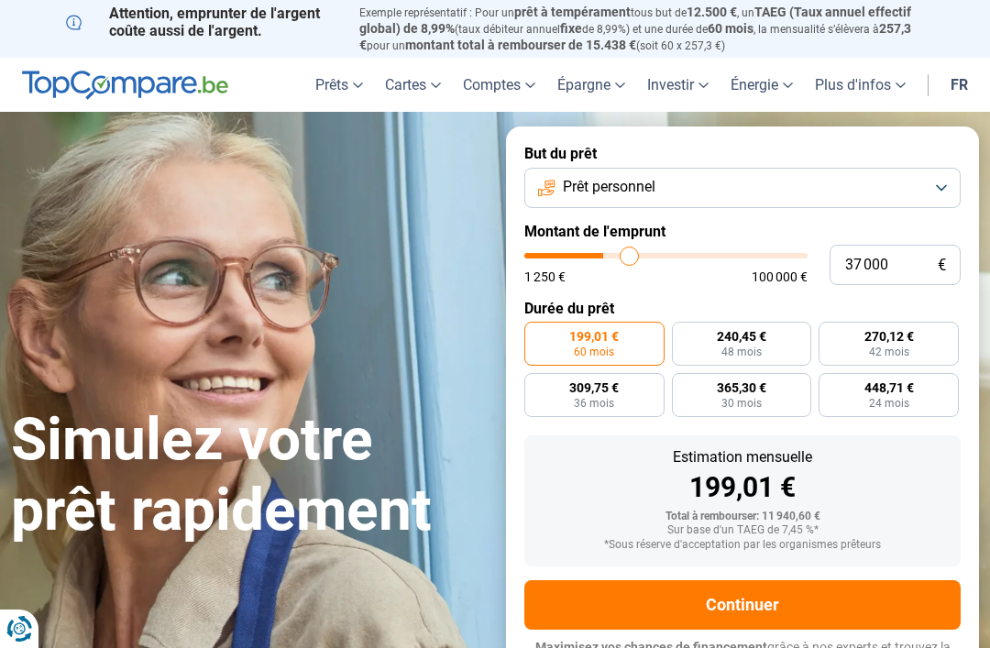
type input "37500"
type input "38 500"
type input "38500"
type input "39 000"
type input "39000"
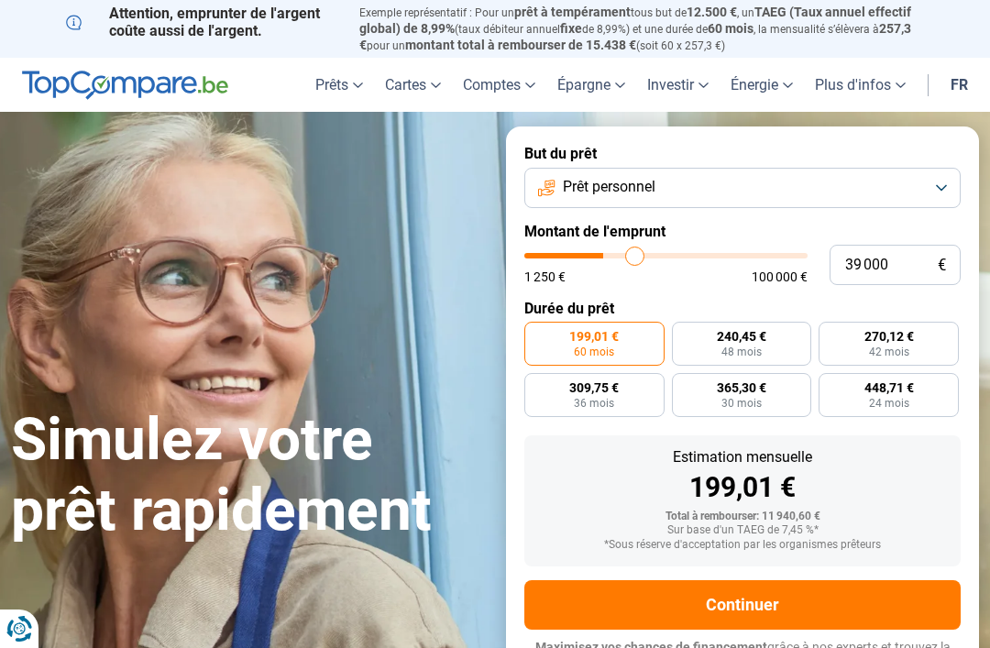
type input "39 750"
type input "39750"
type input "40 250"
type input "40250"
type input "40 750"
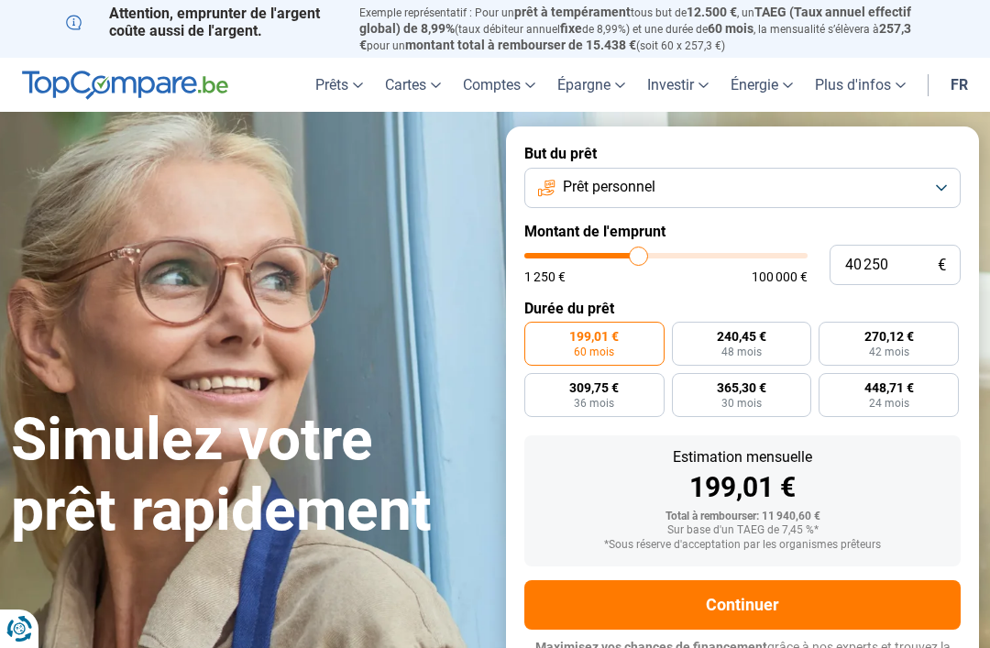
type input "40750"
type input "41 500"
type input "41500"
type input "41 750"
type input "41750"
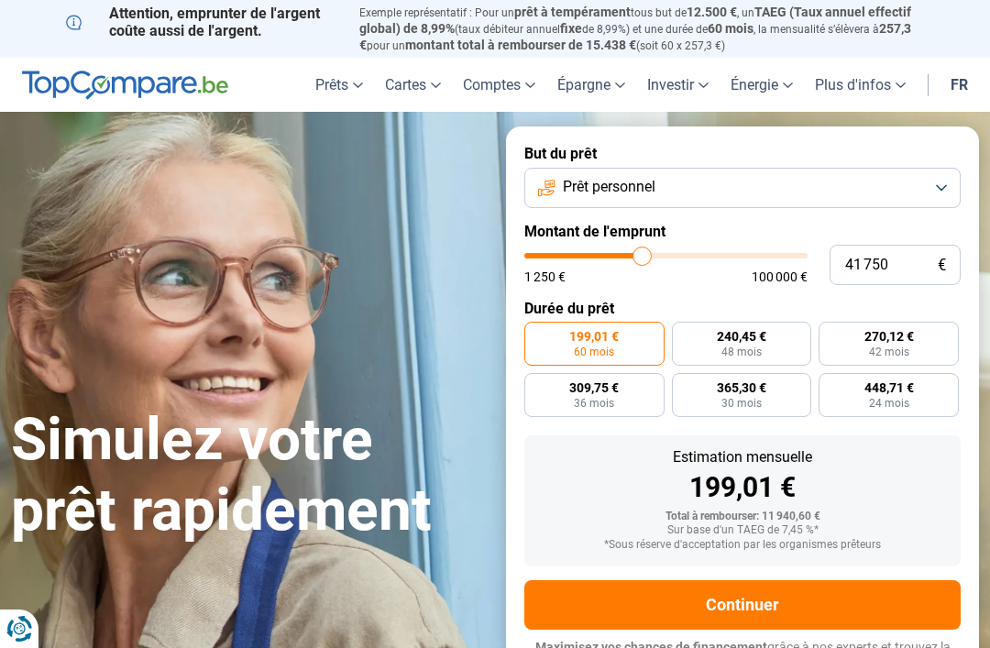
type input "42 500"
type input "42500"
type input "43 250"
type input "43250"
type input "44 000"
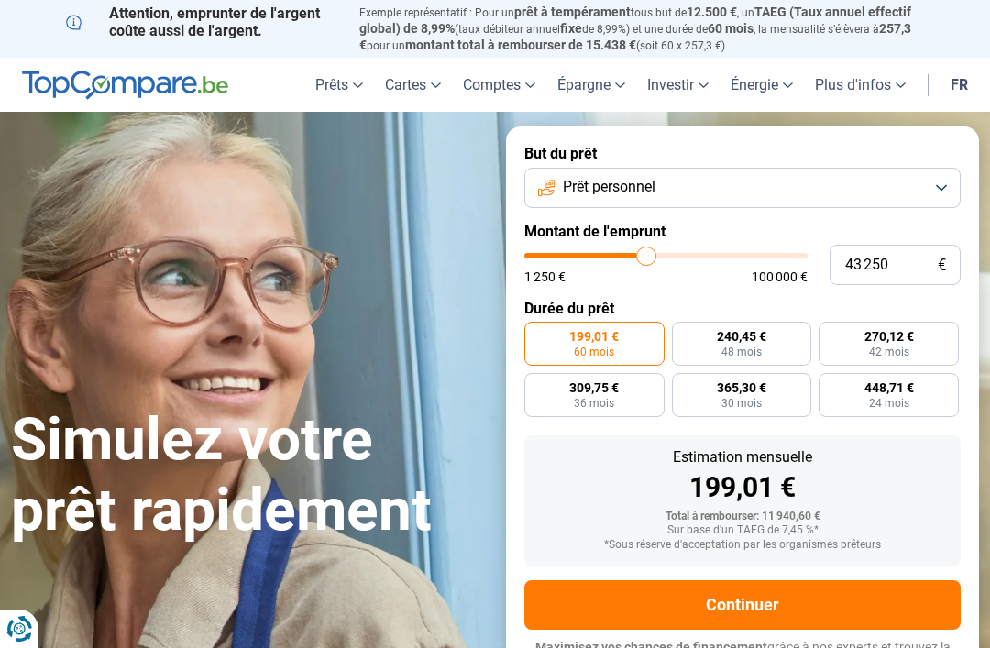
type input "44000"
type input "44 500"
type input "44500"
type input "45 250"
type input "45250"
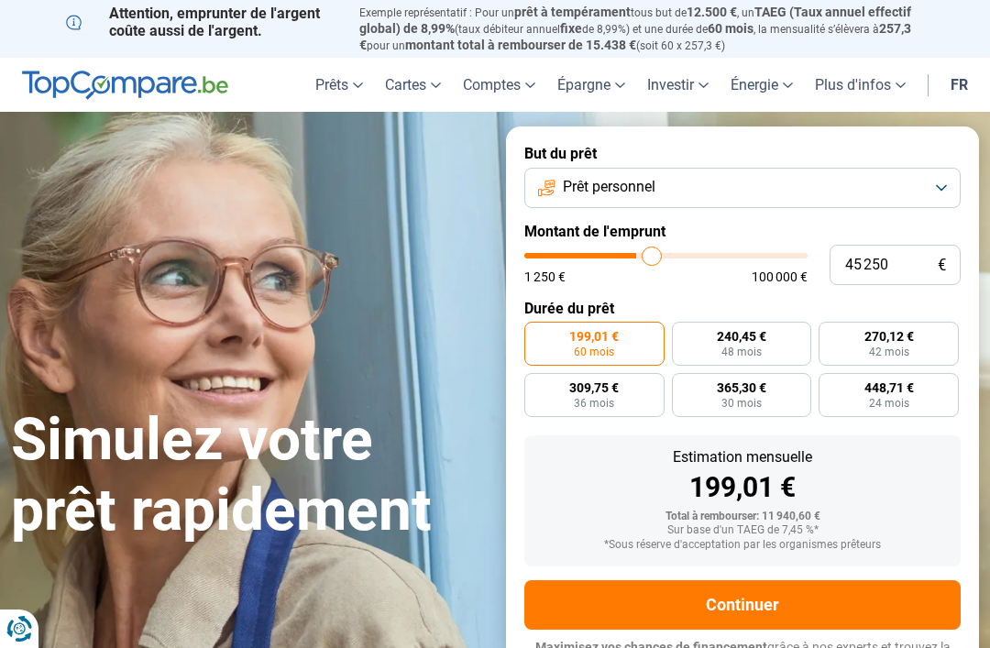
type input "45 500"
type input "45500"
type input "46 250"
type input "46250"
type input "47 000"
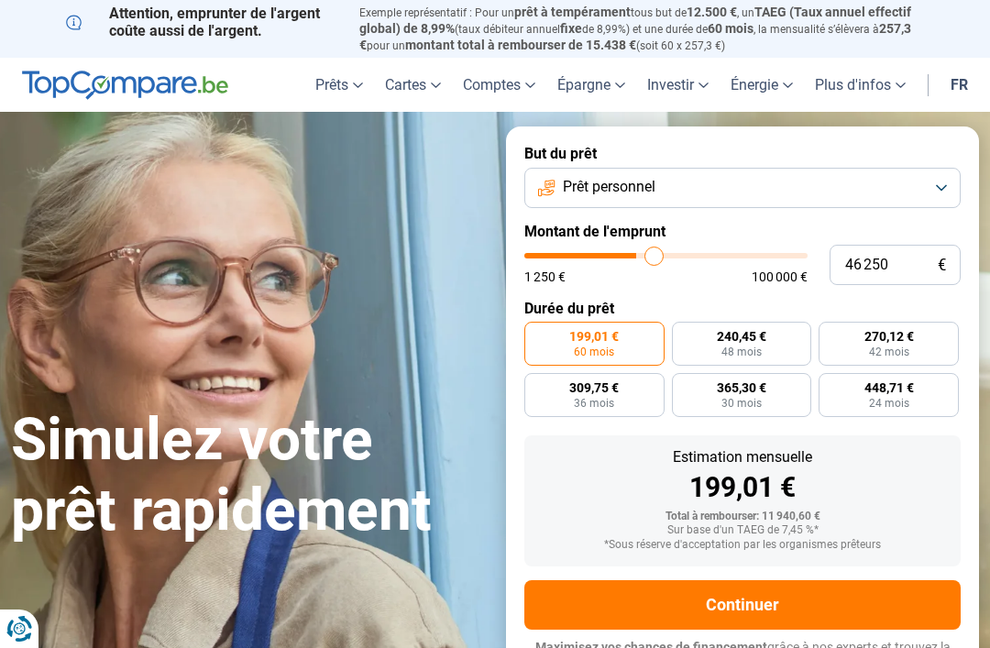
type input "47000"
type input "47 750"
type input "47750"
type input "48 000"
type input "48000"
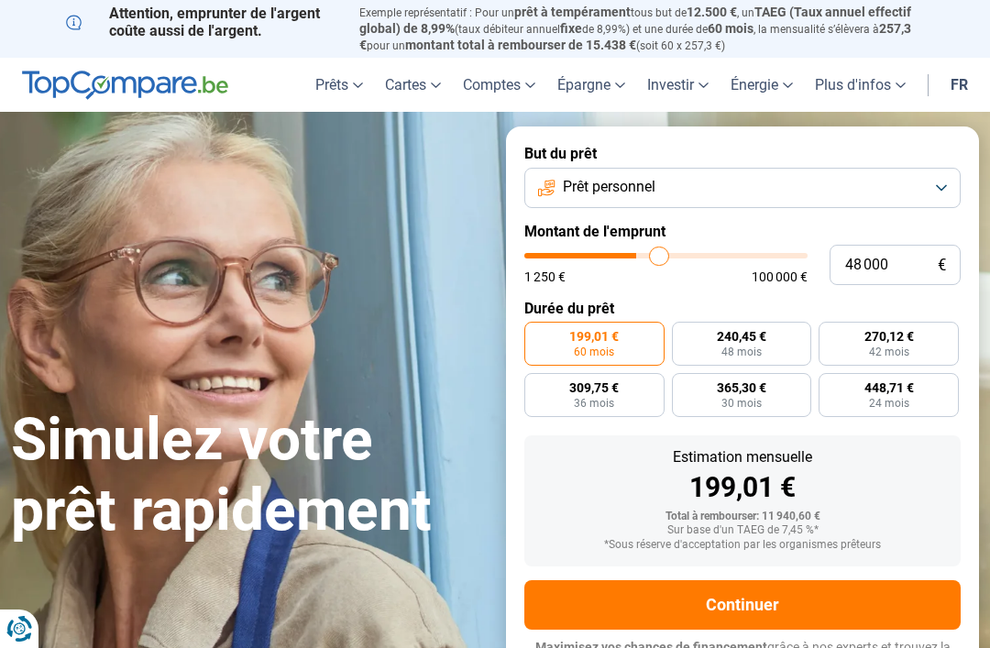
type input "48 750"
type input "48750"
type input "49 000"
type input "49000"
type input "49 500"
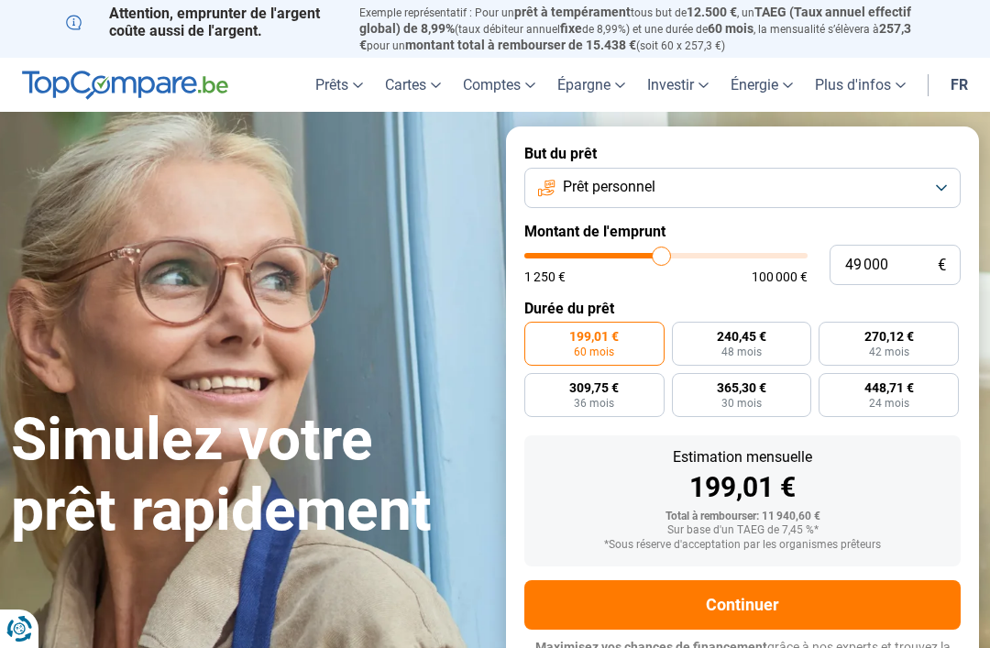
type input "49500"
type input "49 750"
type input "49750"
type input "50 000"
type input "50000"
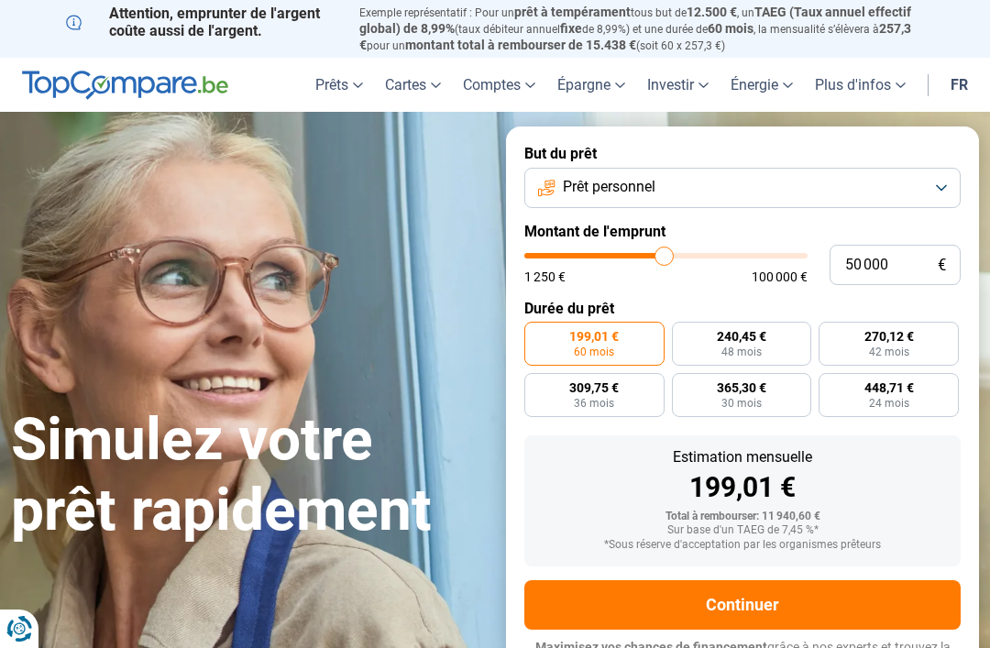
type input "50 500"
type input "50500"
type input "50 750"
type input "50750"
type input "51 000"
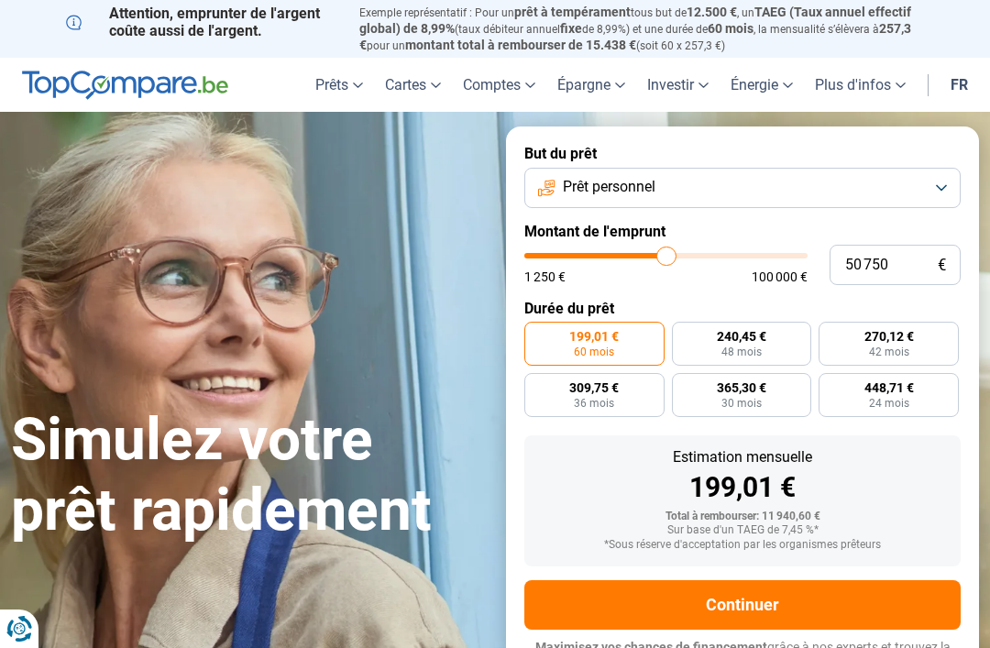
type input "51000"
type input "51 500"
type input "51500"
type input "51 750"
type input "51750"
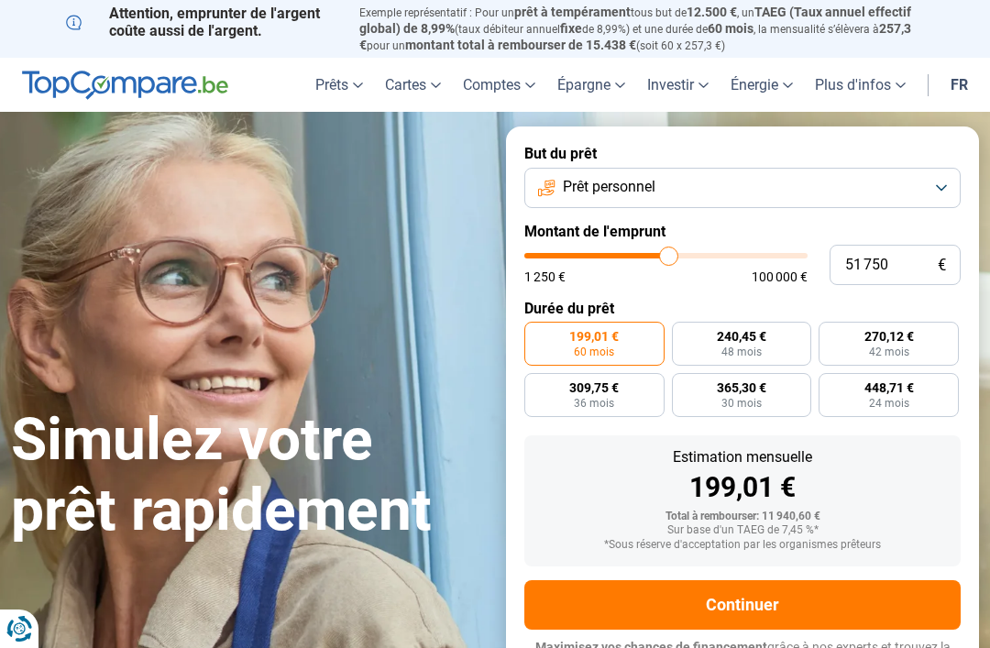
type input "52 250"
type input "52250"
type input "52 500"
type input "52500"
type input "52 750"
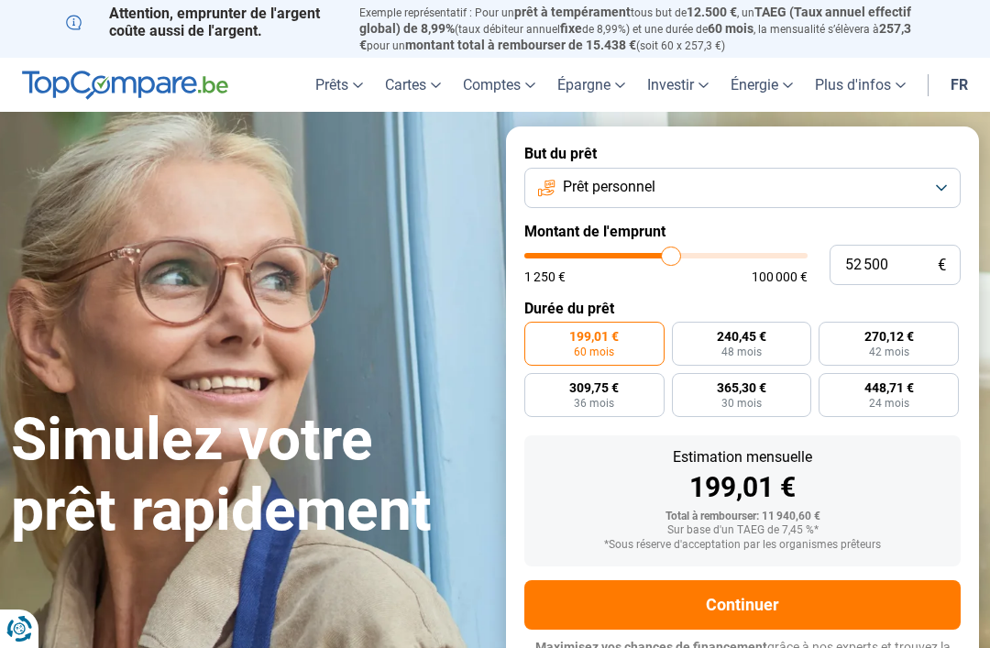
type input "52750"
type input "53 250"
type input "53250"
type input "53 500"
type input "53500"
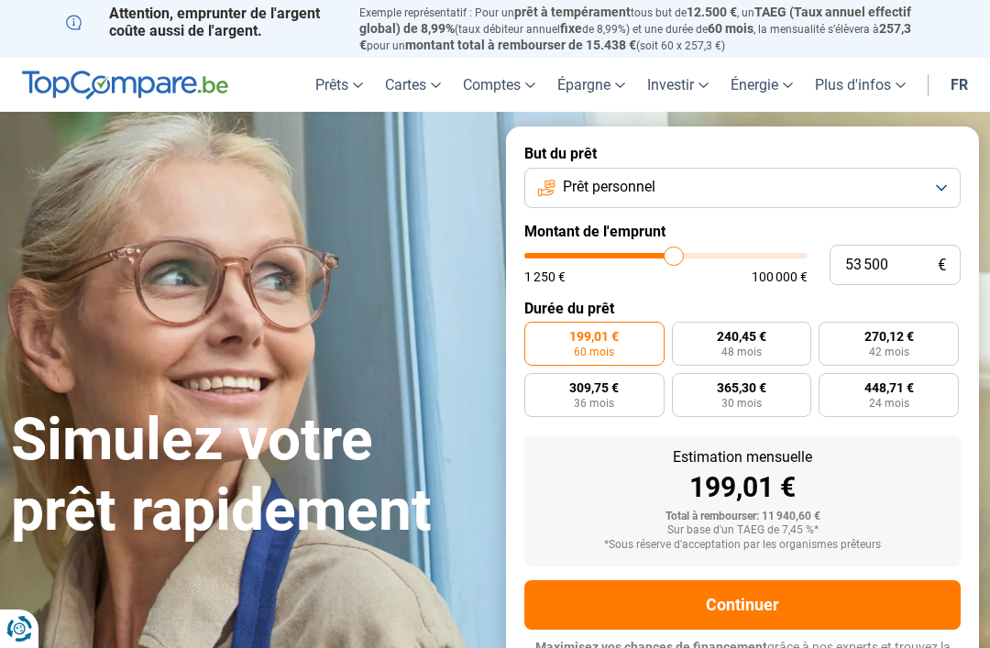
type input "53 750"
type input "53750"
type input "54 250"
type input "54250"
type input "54 500"
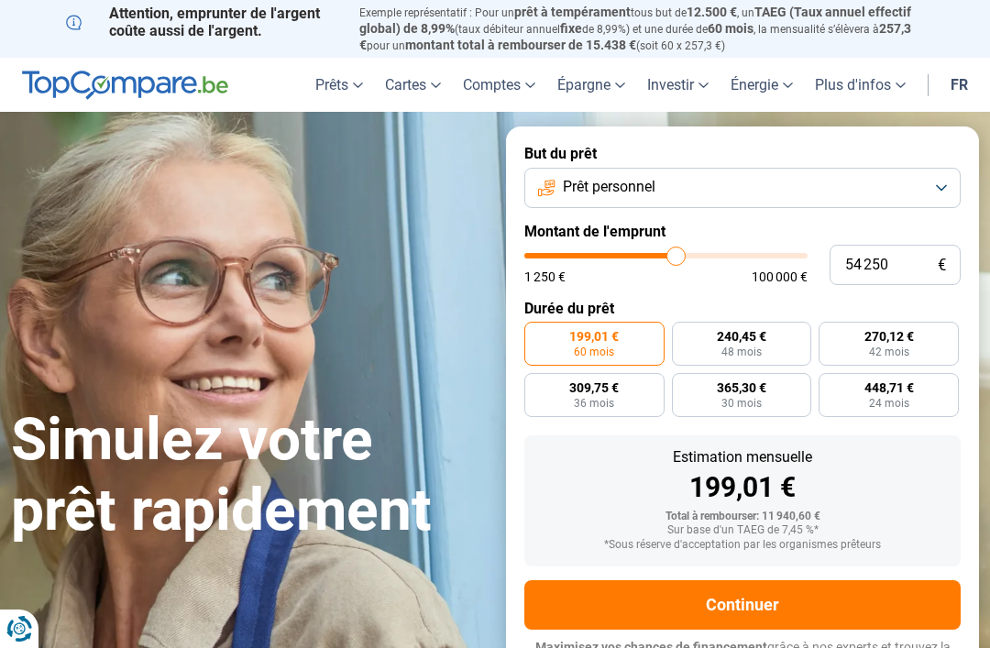
type input "54500"
type input "55 000"
type input "55000"
type input "55 250"
type input "55250"
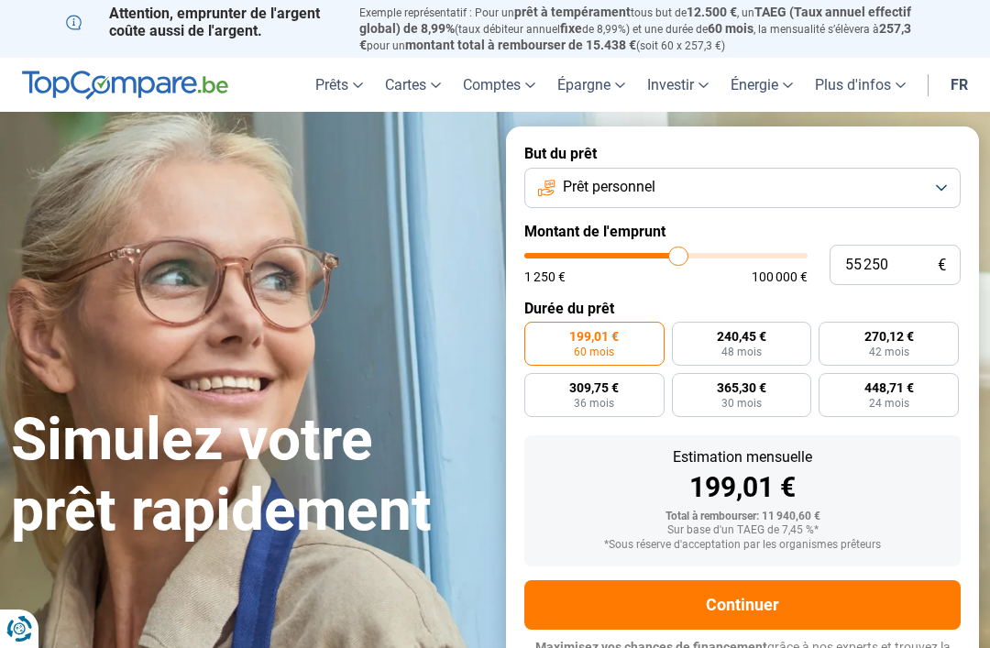
type input "55 500"
type input "55500"
type input "56 000"
type input "56000"
type input "56 250"
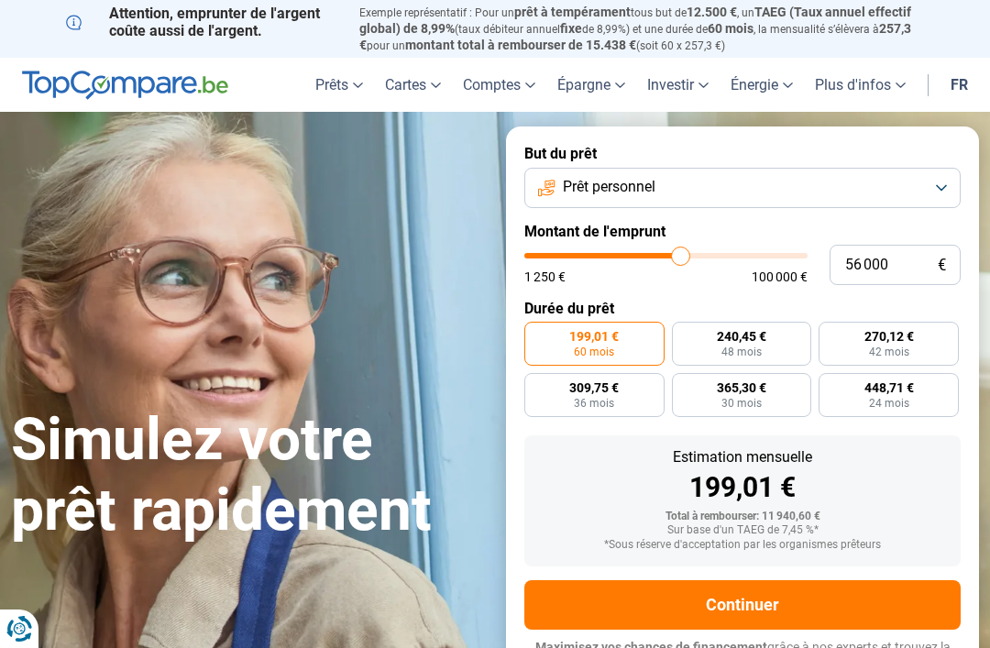
type input "56250"
type input "56 500"
type input "56500"
type input "57 000"
type input "57000"
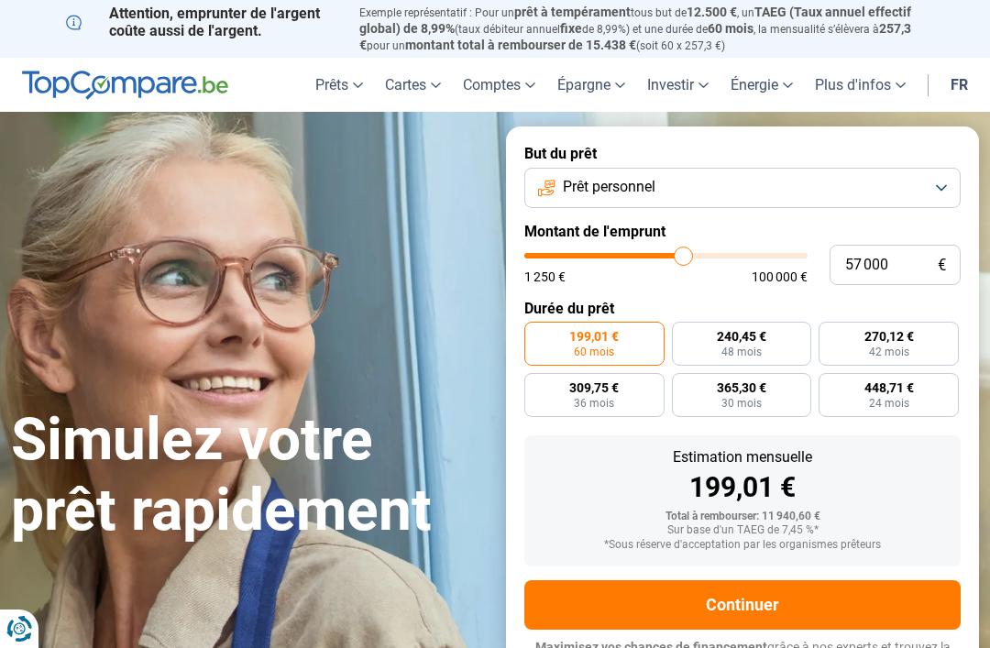
type input "57 250"
type input "57250"
type input "57 500"
type input "57500"
type input "58 000"
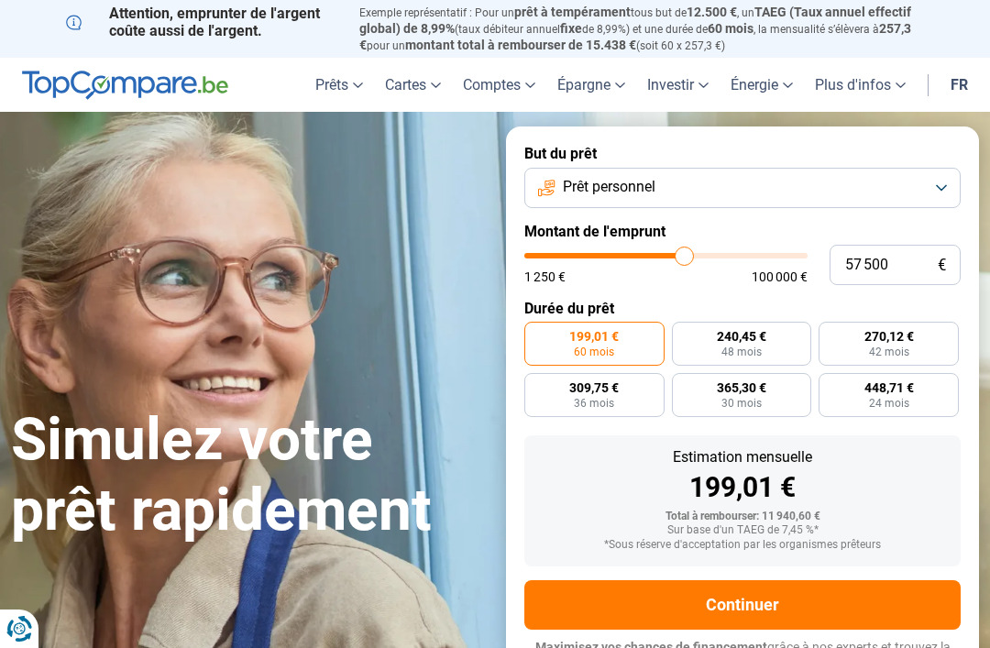
type input "58000"
type input "58 250"
type input "58250"
type input "58 750"
type input "58750"
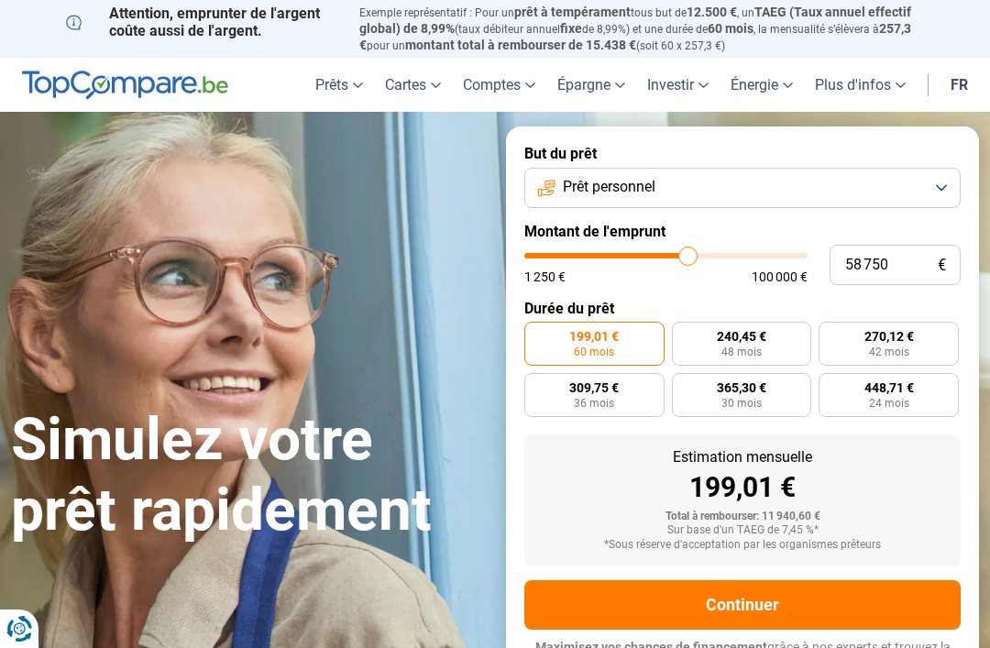
type input "59 000"
type input "59000"
type input "59 250"
type input "59250"
type input "59 750"
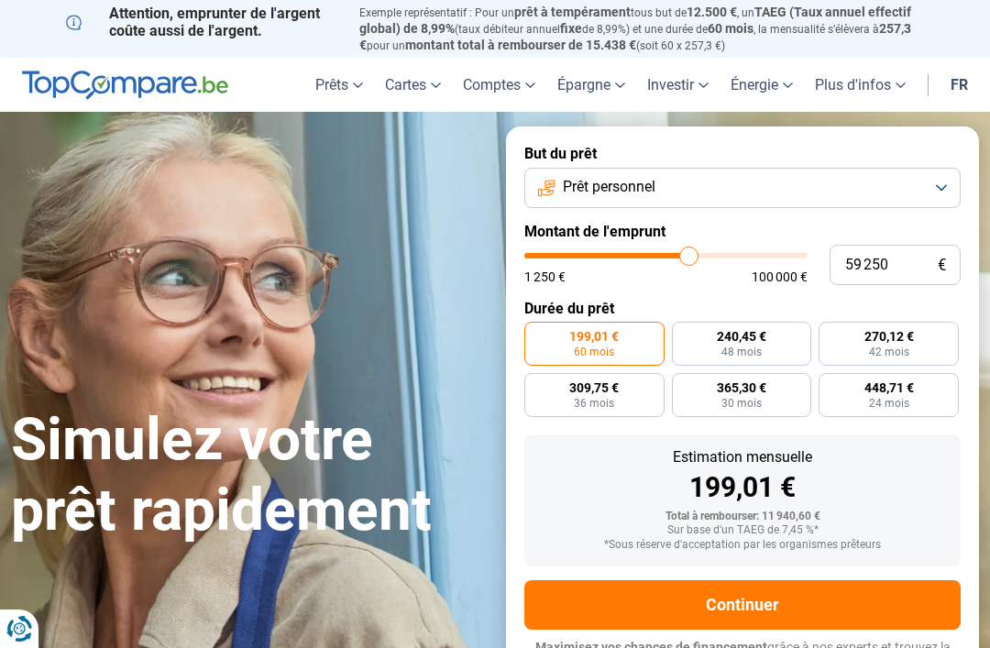
type input "59750"
type input "60 000"
type input "60000"
type input "60 250"
type input "60250"
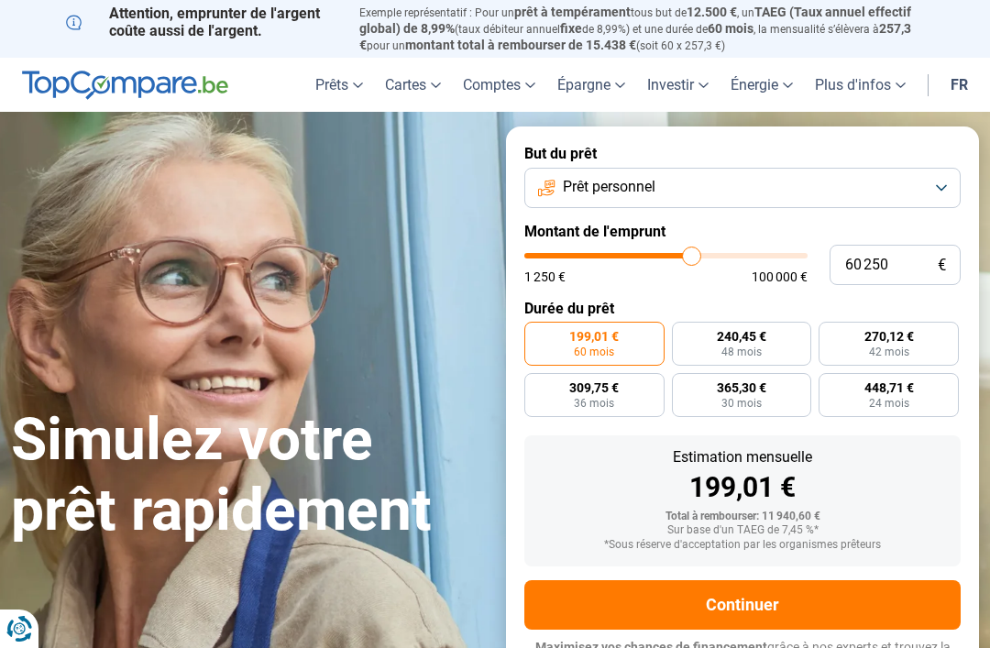
type input "60 750"
type input "60750"
type input "61 000"
type input "61000"
type input "61 500"
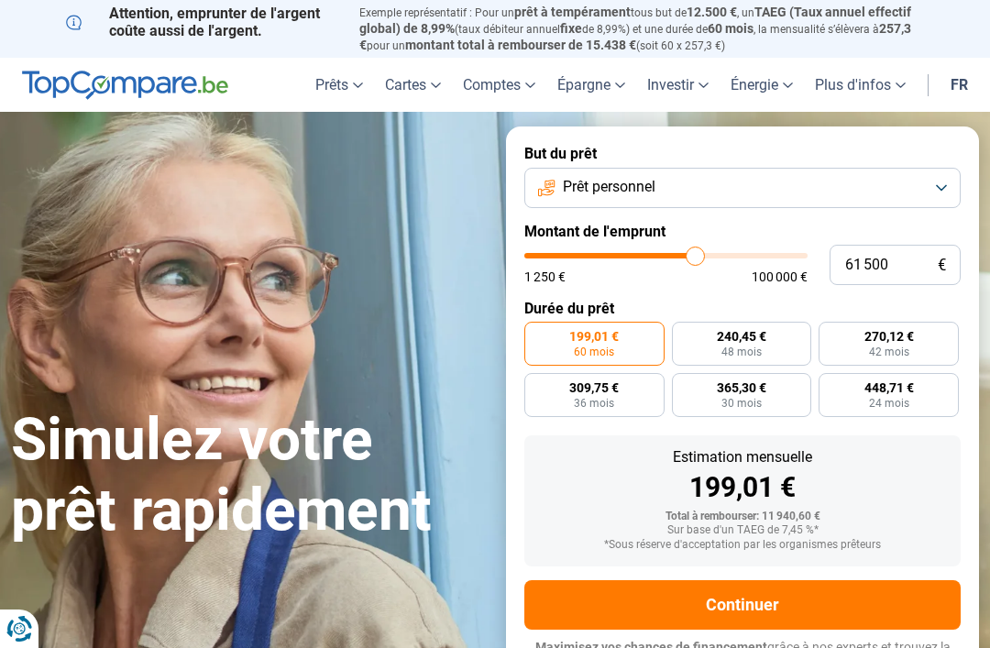
type input "61500"
radio input "false"
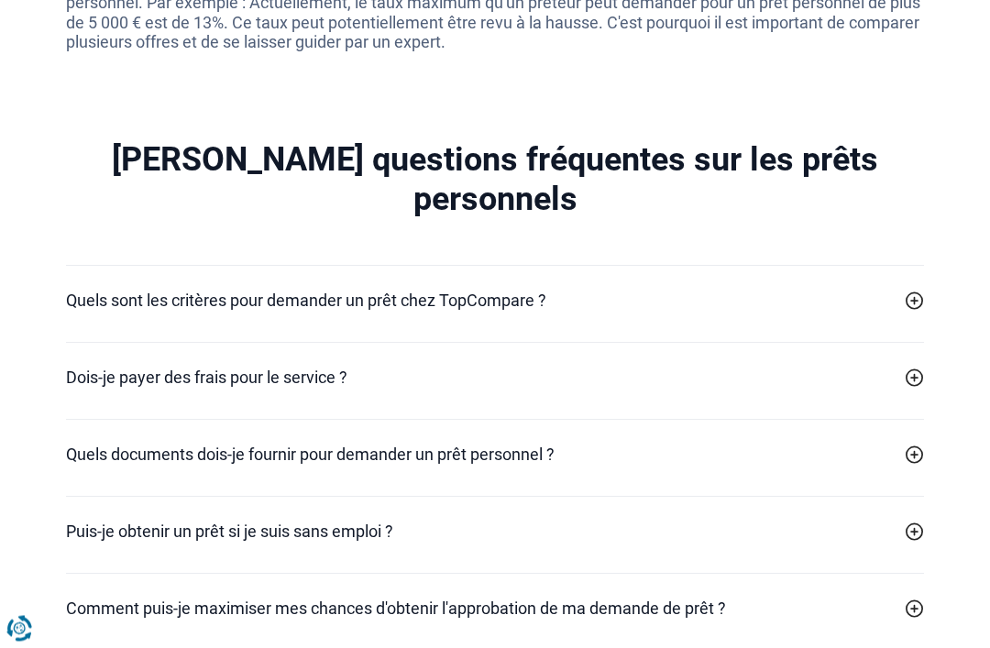
scroll to position [5695, 0]
